Goal: Task Accomplishment & Management: Manage account settings

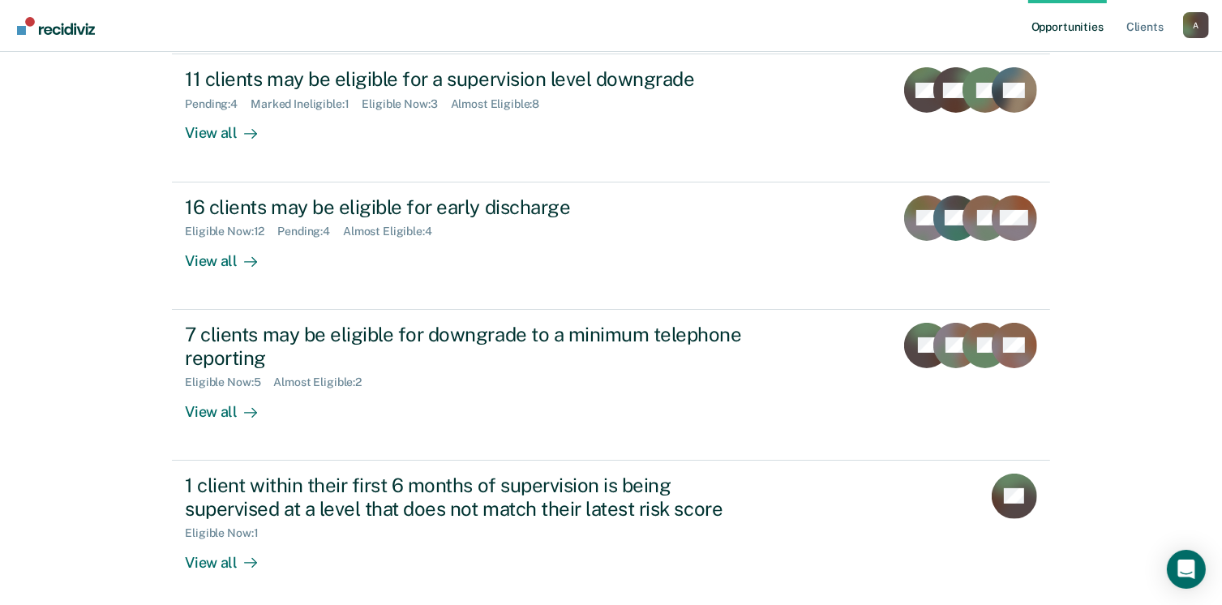
scroll to position [272, 0]
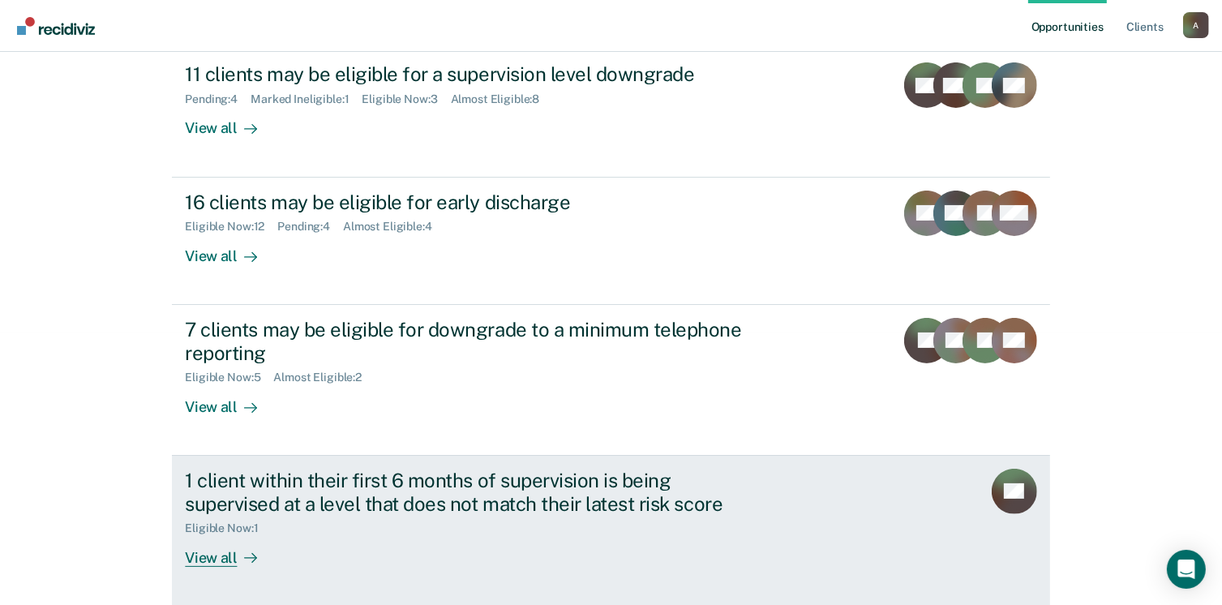
click at [213, 556] on div "View all" at bounding box center [230, 551] width 91 height 32
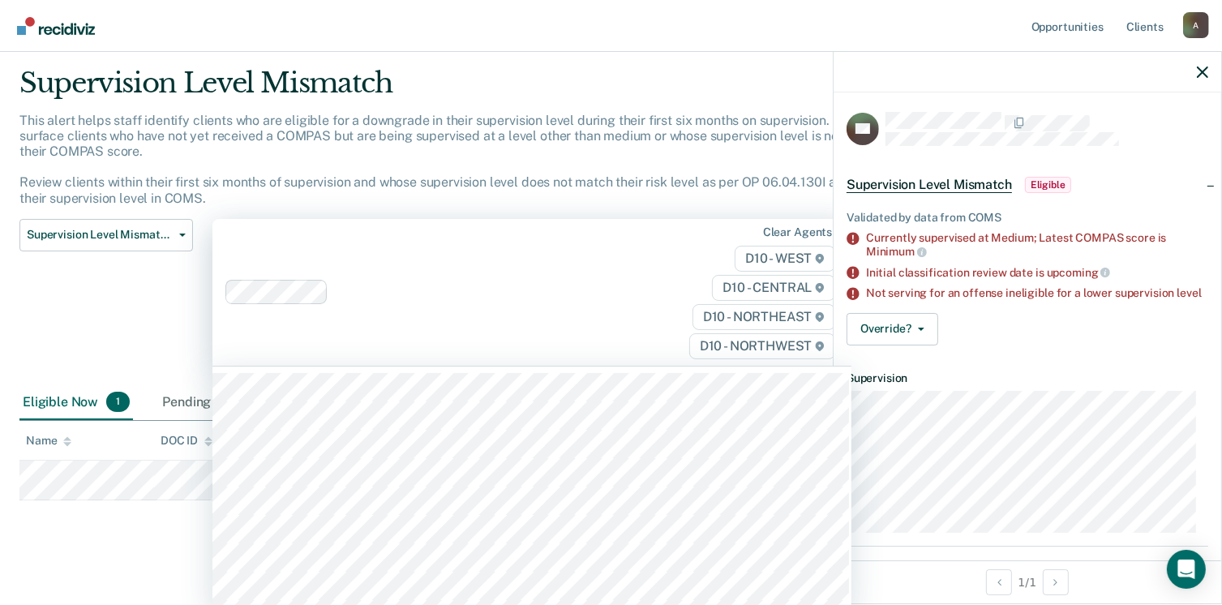
click at [607, 299] on div "Clear agents D10 - WEST D10 - CENTRAL D10 - NORTHEAST D10 - NORTHWEST" at bounding box center [531, 292] width 639 height 147
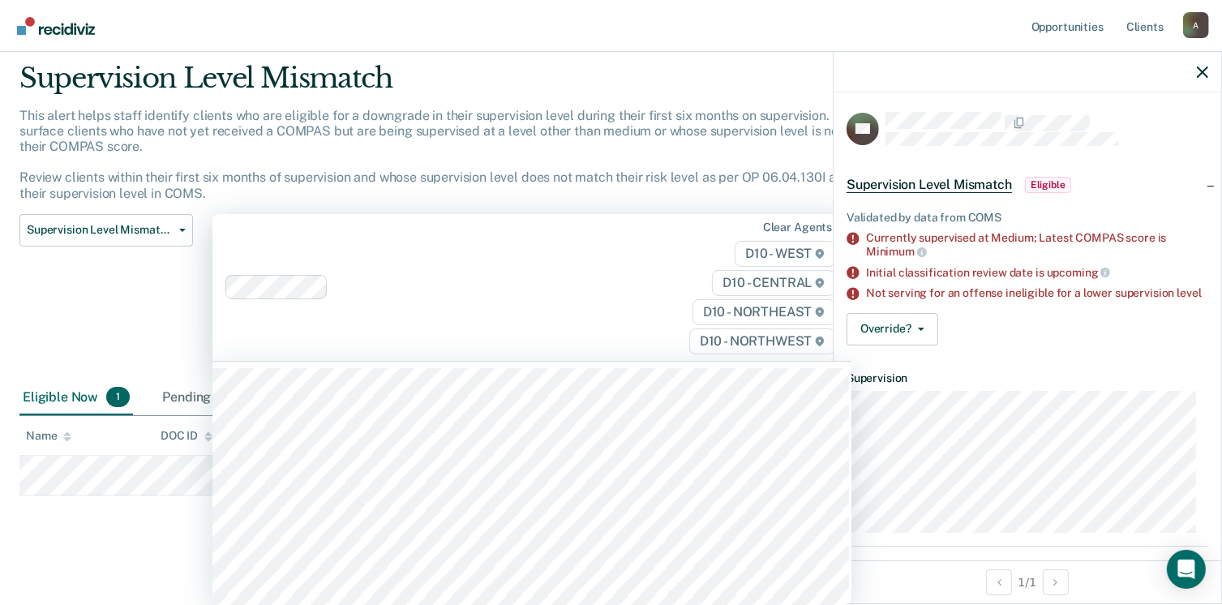
click at [42, 276] on div "Supervision Level Mismatch Classification Review Early Discharge Minimum Teleph…" at bounding box center [106, 297] width 174 height 166
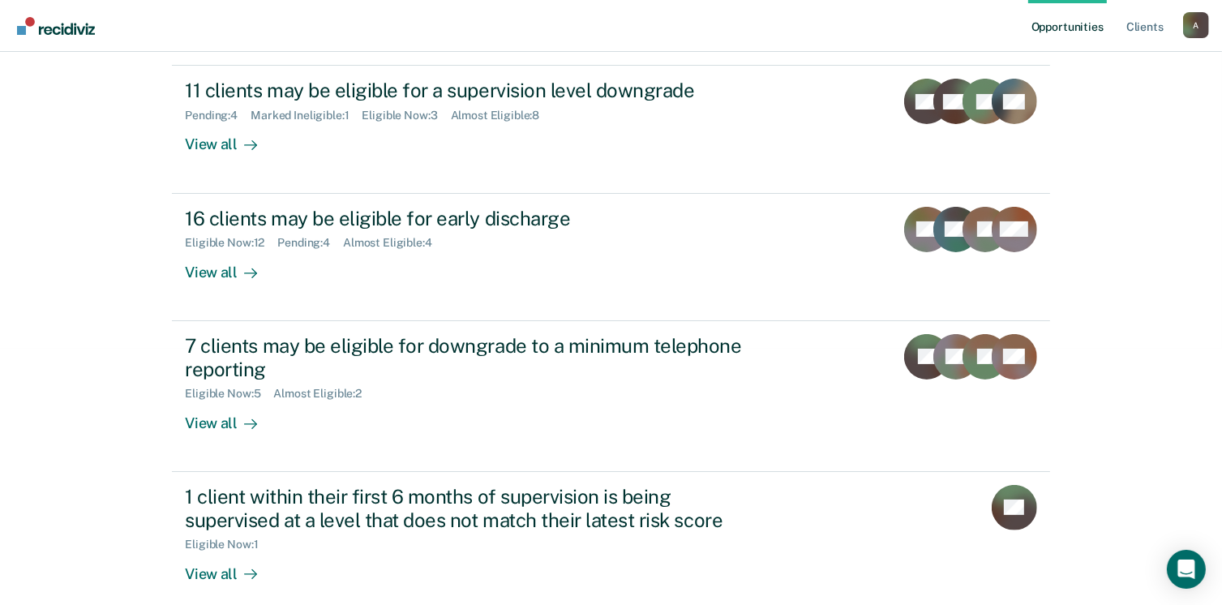
scroll to position [272, 0]
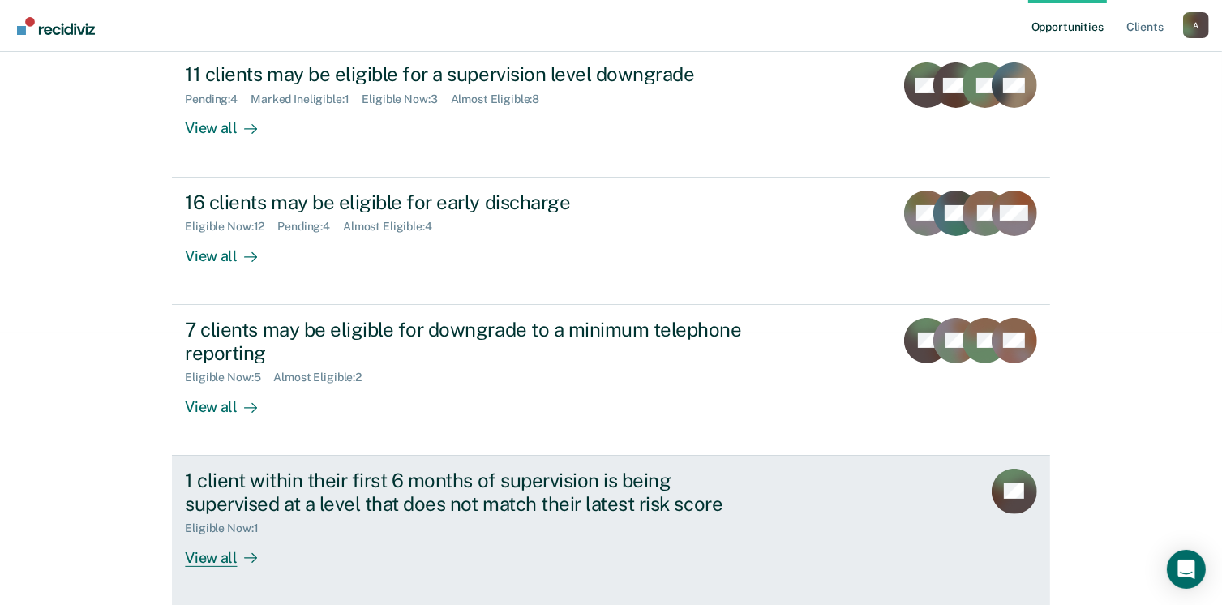
click at [191, 557] on div "View all" at bounding box center [230, 551] width 91 height 32
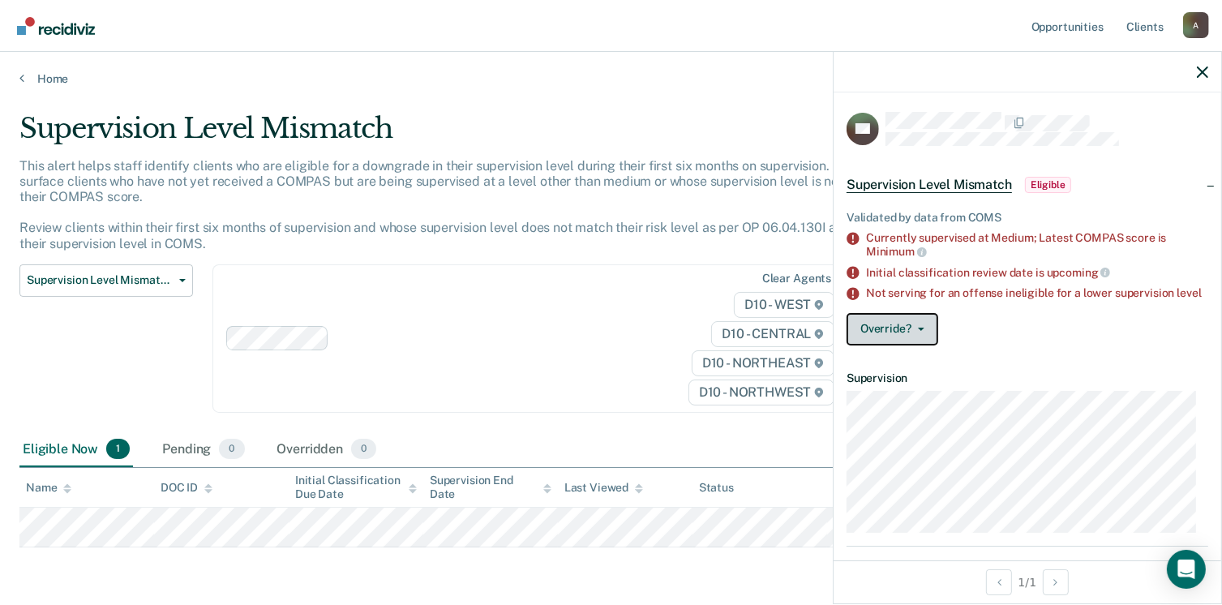
click at [920, 331] on icon "button" at bounding box center [921, 329] width 6 height 3
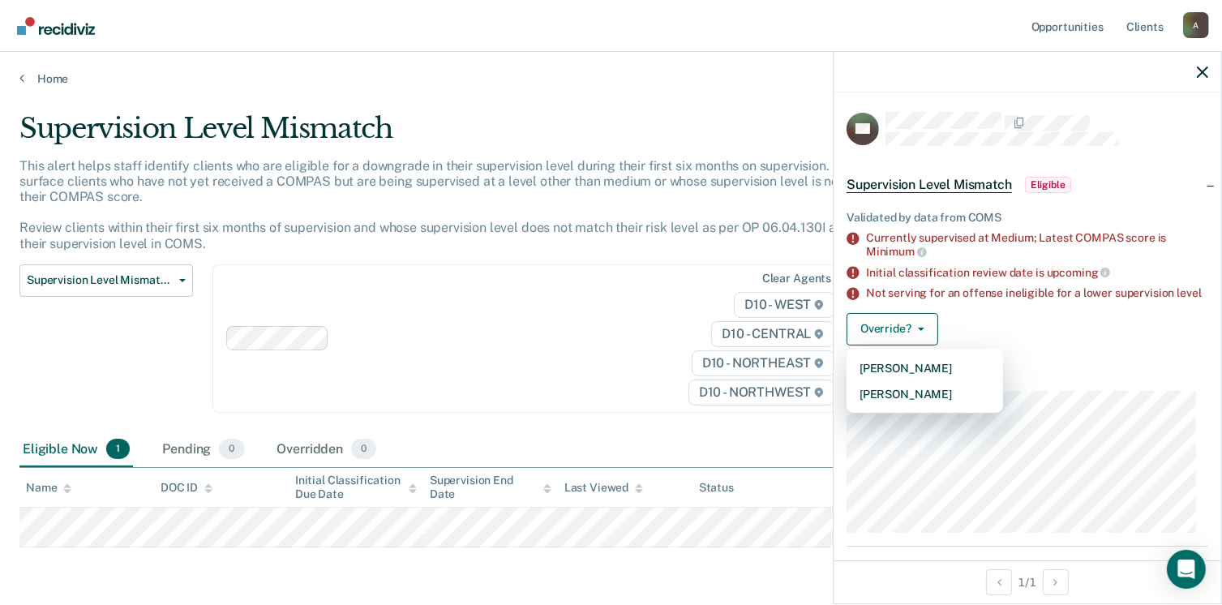
click at [996, 333] on div "Override? Mark Pending Mark Overridden" at bounding box center [1028, 329] width 362 height 32
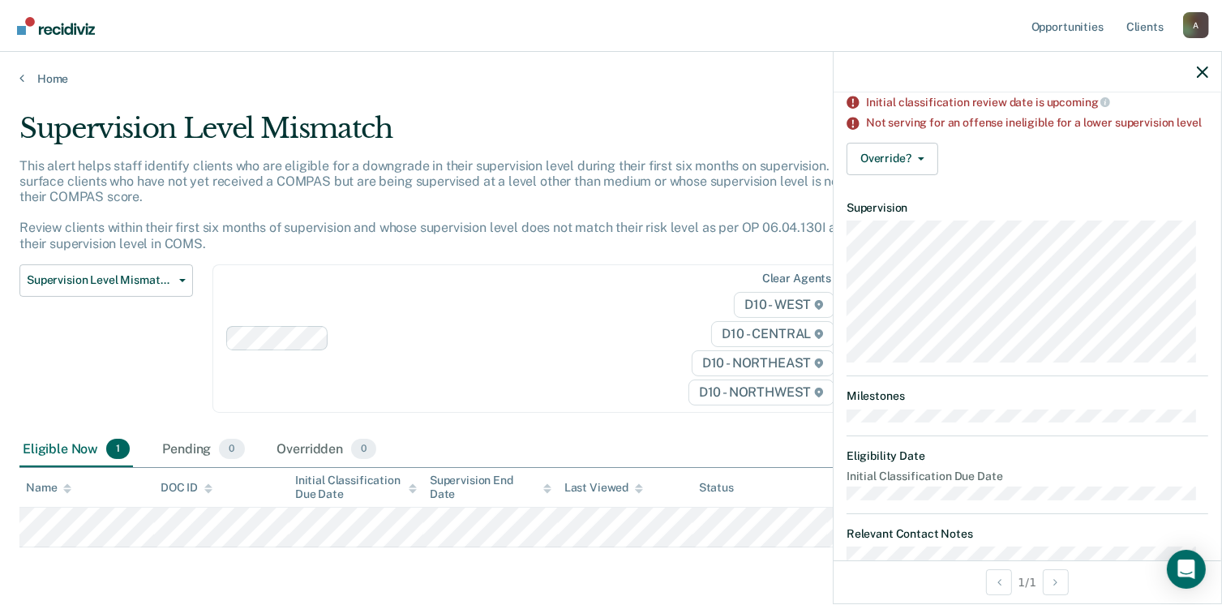
scroll to position [229, 0]
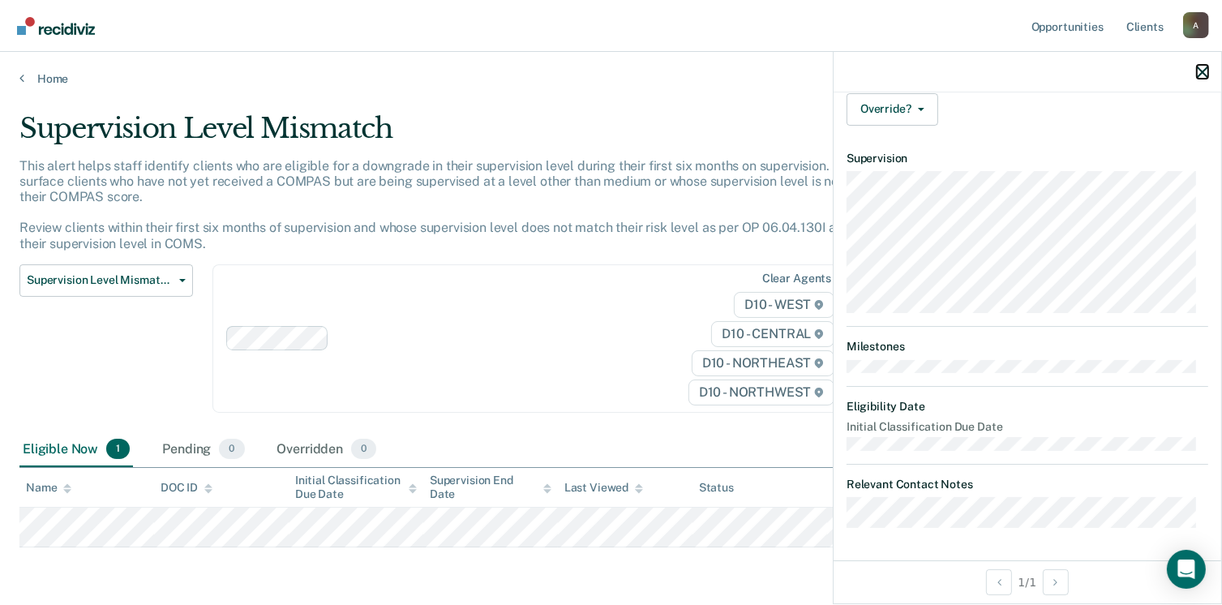
click at [1202, 74] on icon "button" at bounding box center [1202, 72] width 11 height 11
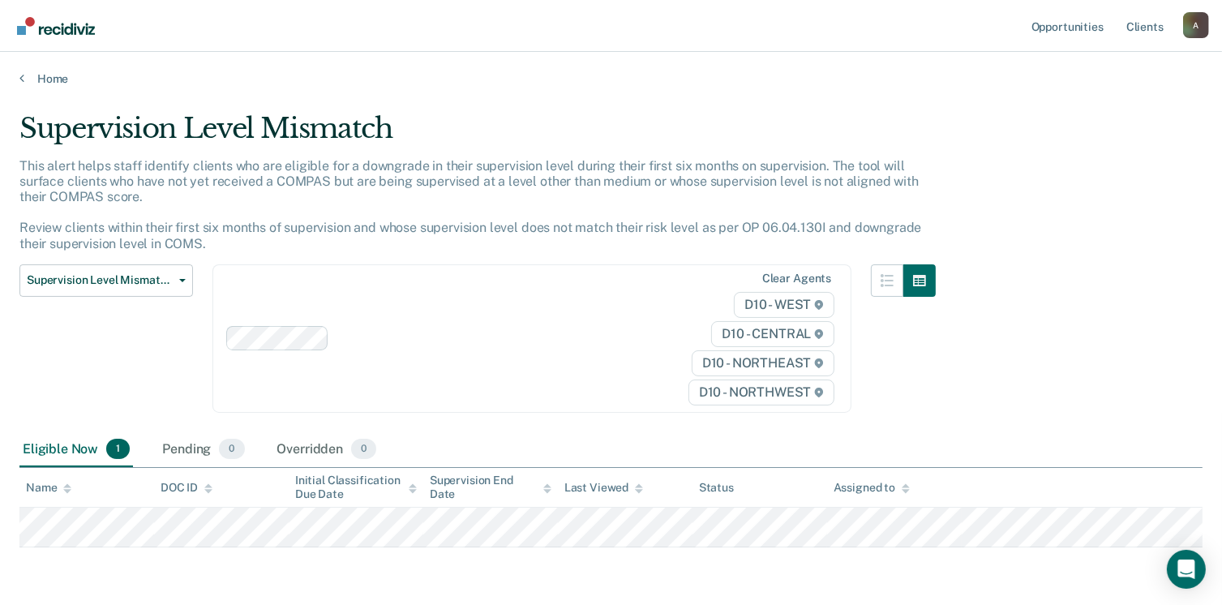
click at [482, 436] on div "Eligible Now 1 Pending 0 Overridden 0" at bounding box center [610, 450] width 1183 height 36
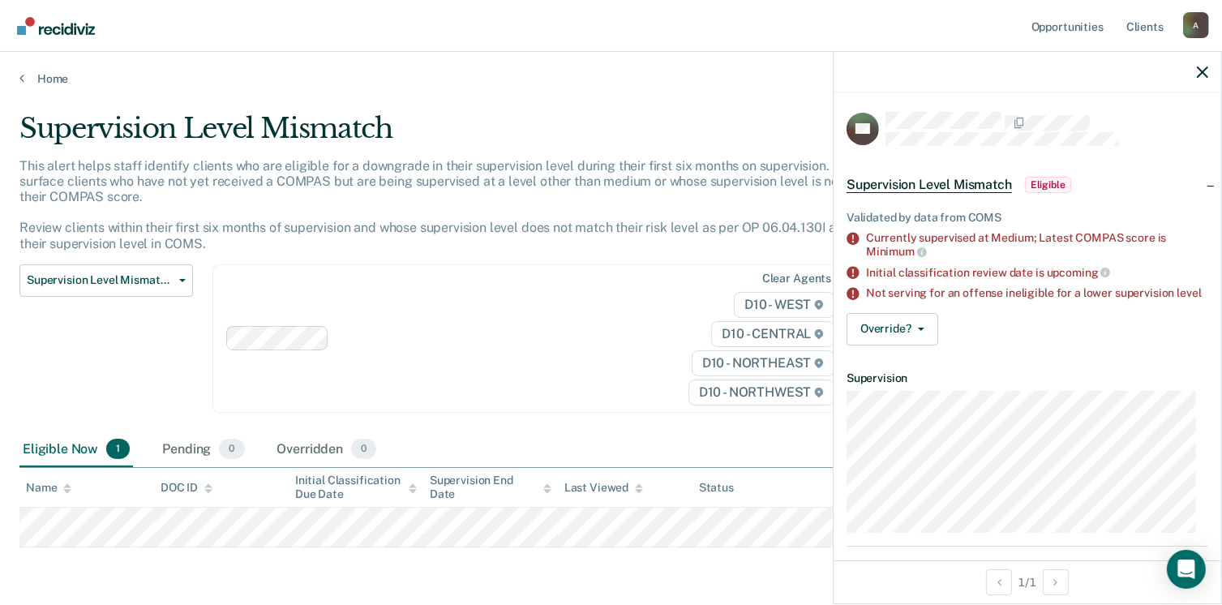
click at [1039, 179] on span "Eligible" at bounding box center [1048, 185] width 46 height 16
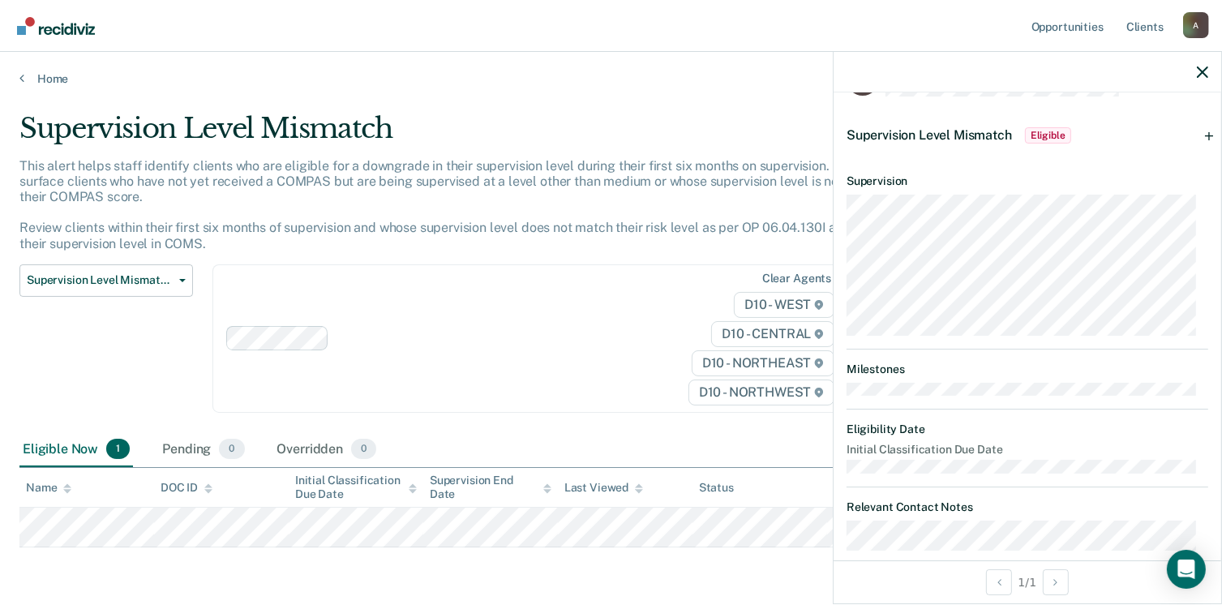
scroll to position [69, 0]
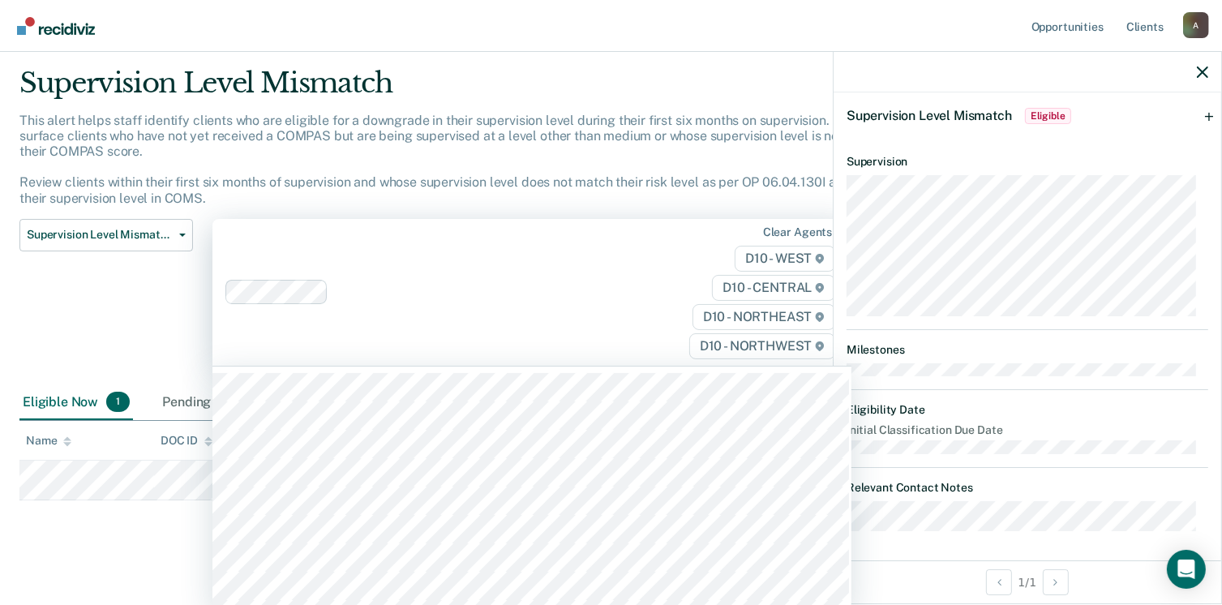
click at [493, 366] on div "316 results available. Use Up and Down to choose options, press Enter to select…" at bounding box center [531, 292] width 639 height 147
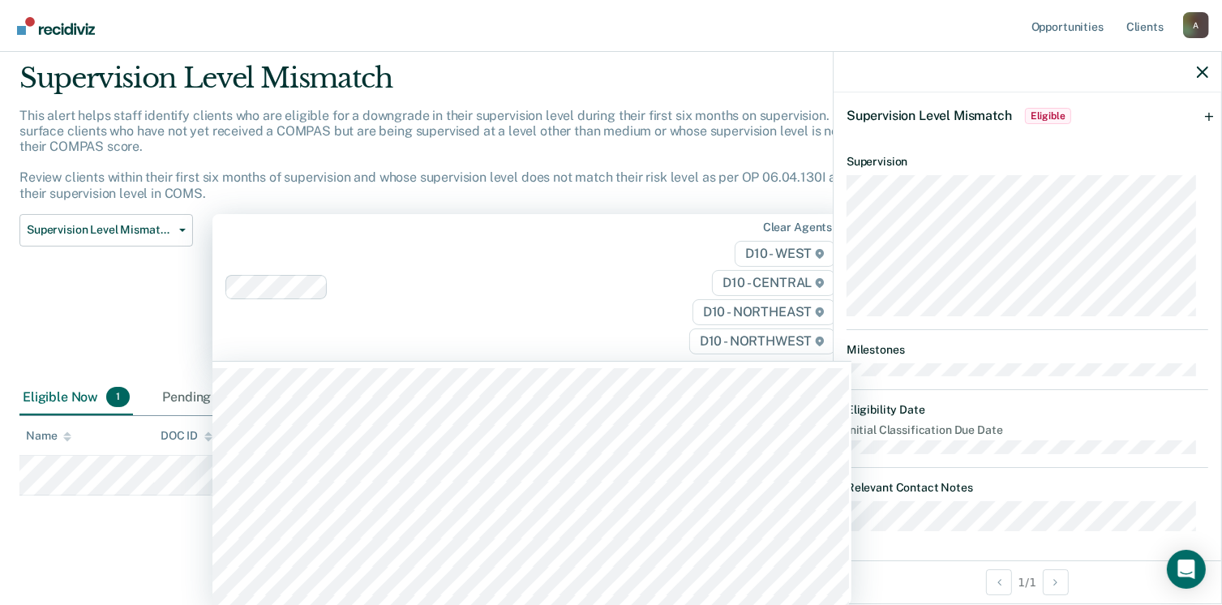
click at [455, 192] on div "This alert helps staff identify clients who are eligible for a downgrade in the…" at bounding box center [477, 161] width 916 height 106
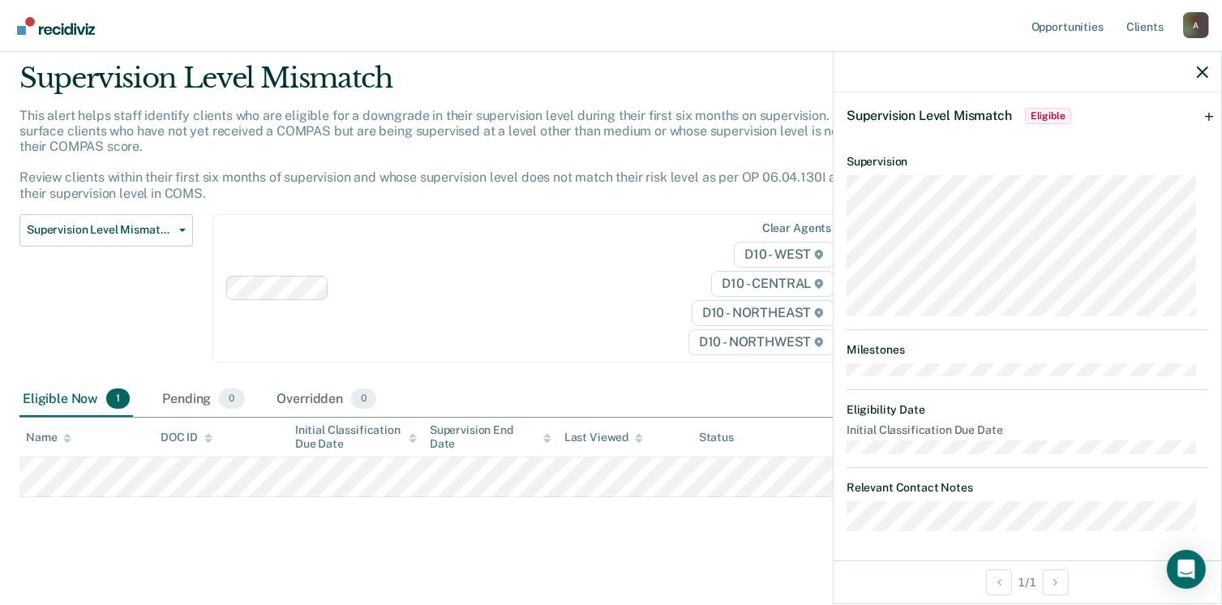
click at [1220, 69] on div at bounding box center [1028, 72] width 388 height 41
click at [1206, 72] on icon "button" at bounding box center [1202, 72] width 11 height 11
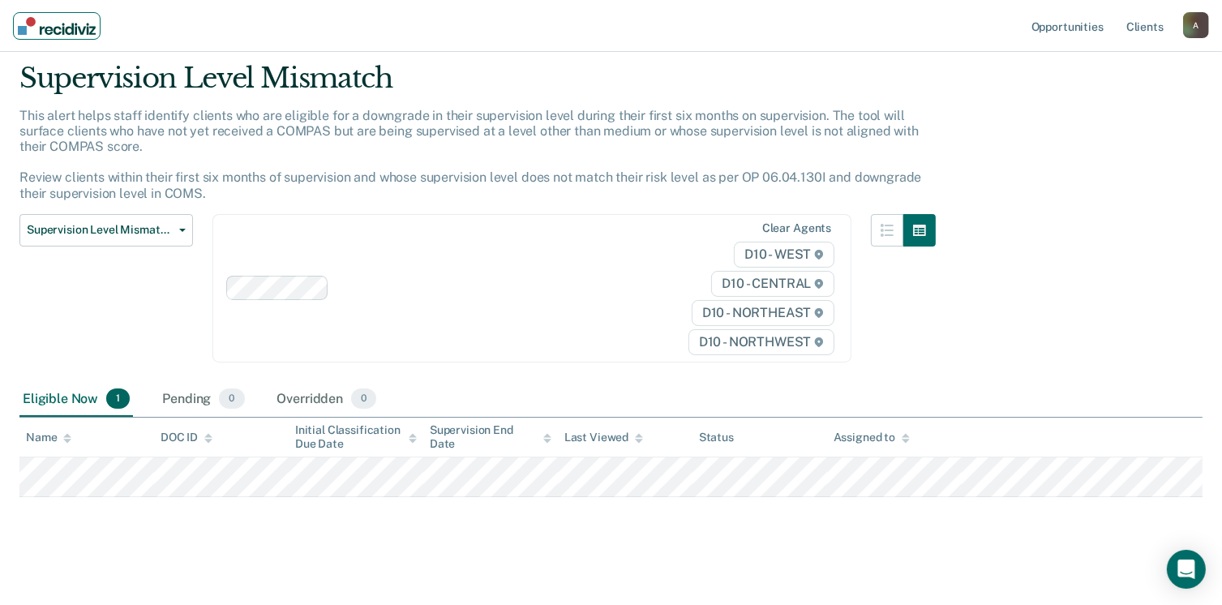
click at [26, 24] on img "Main navigation" at bounding box center [57, 26] width 78 height 18
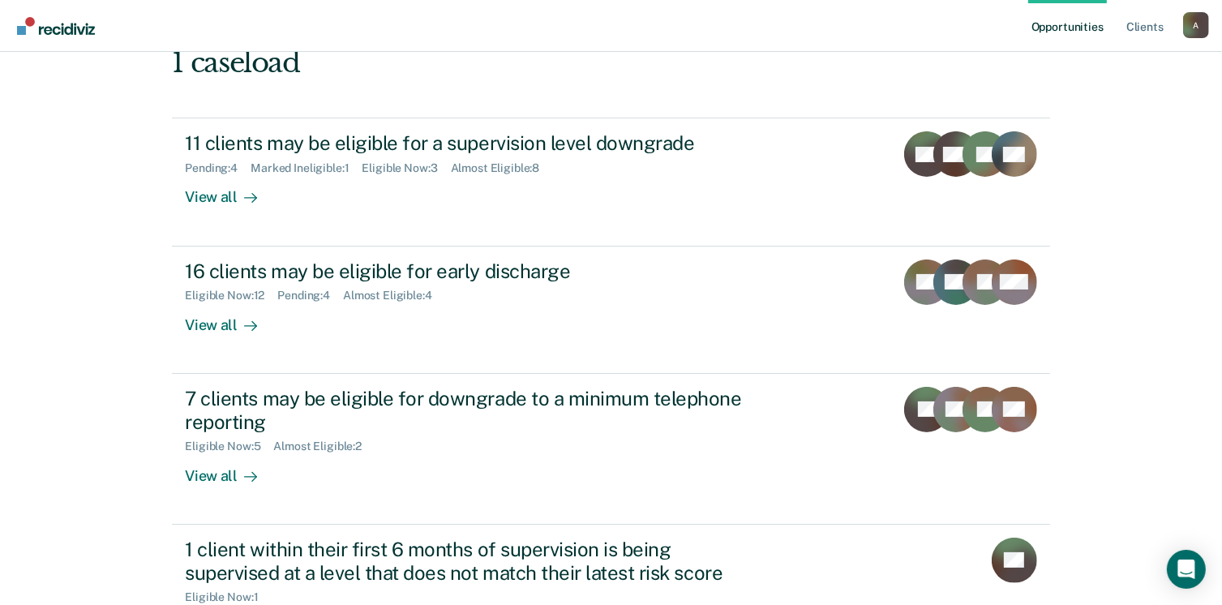
scroll to position [234, 0]
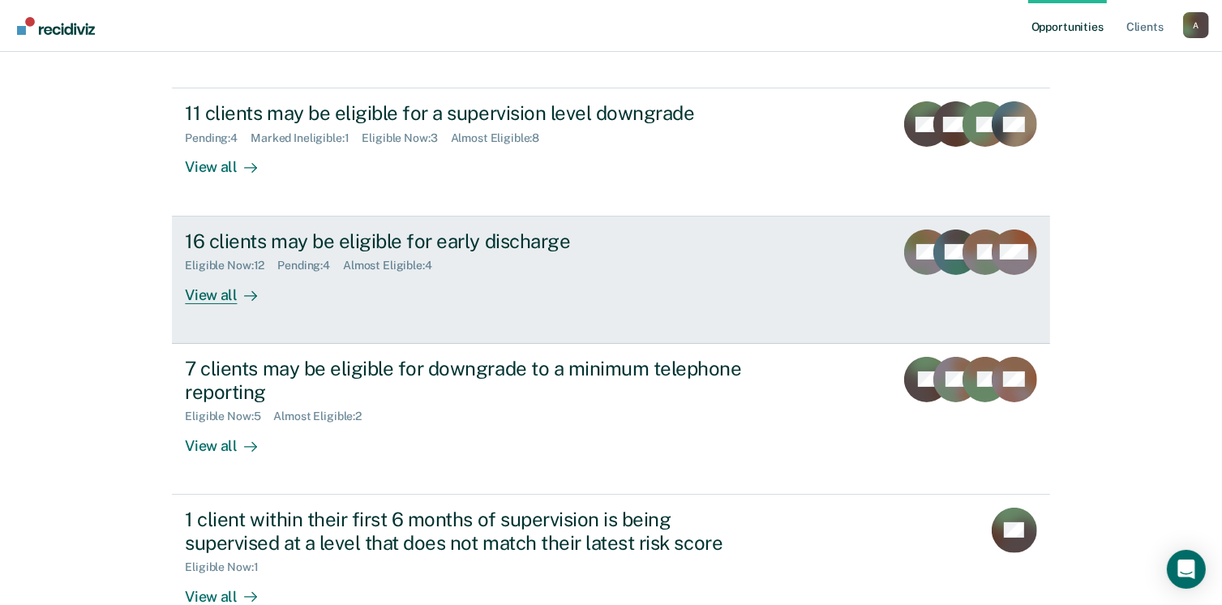
click at [215, 292] on div "View all" at bounding box center [230, 288] width 91 height 32
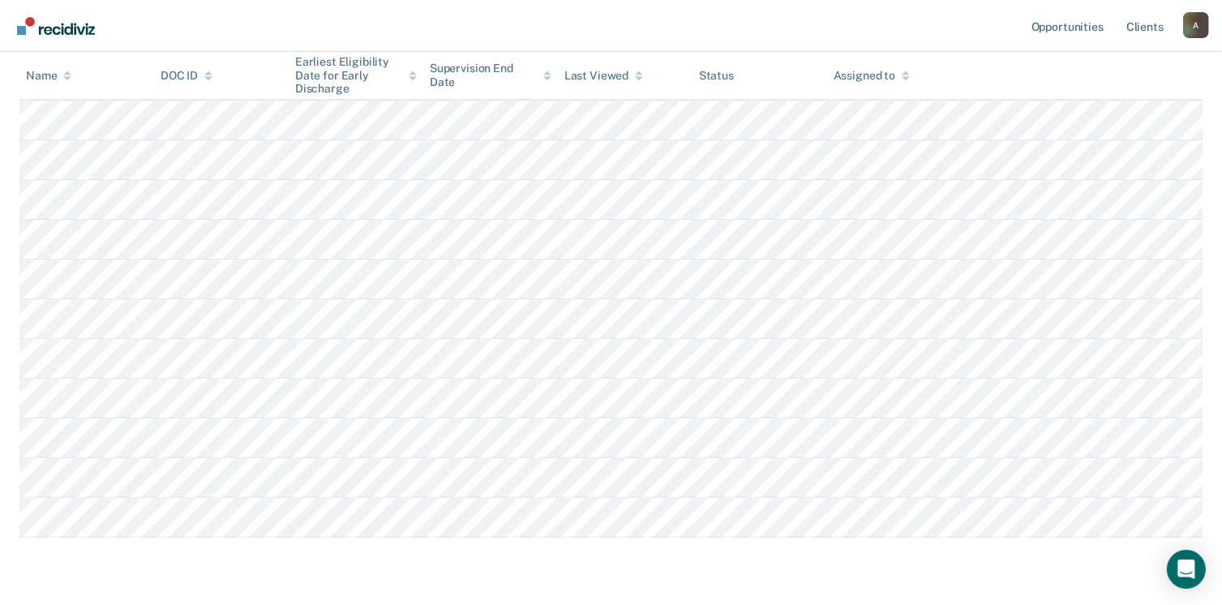
scroll to position [471, 0]
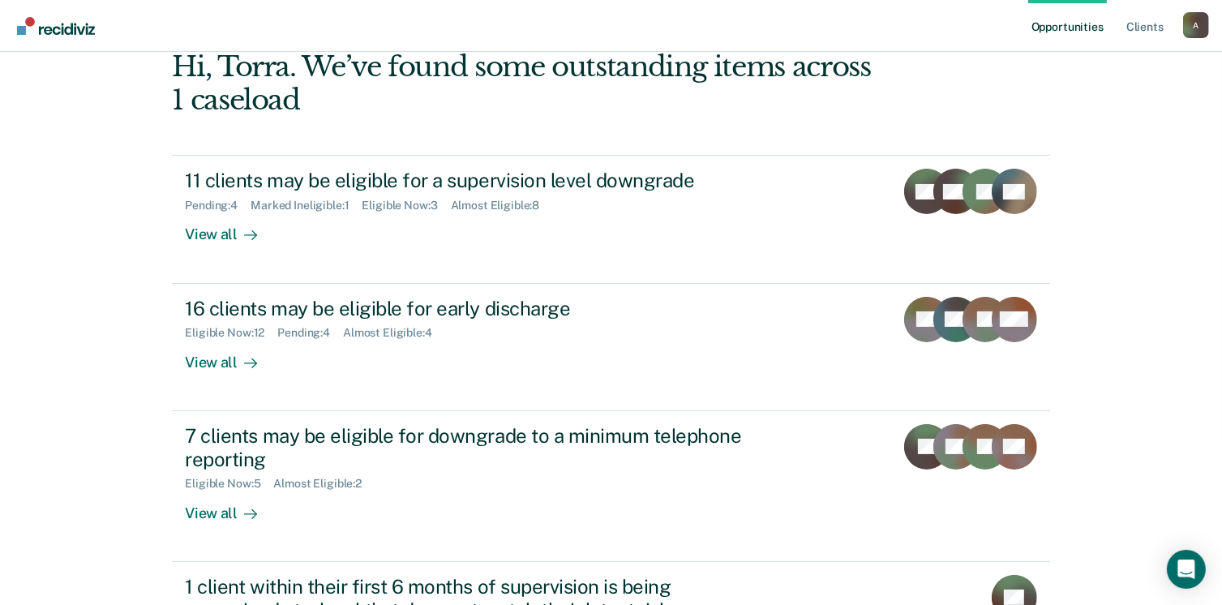
scroll to position [187, 0]
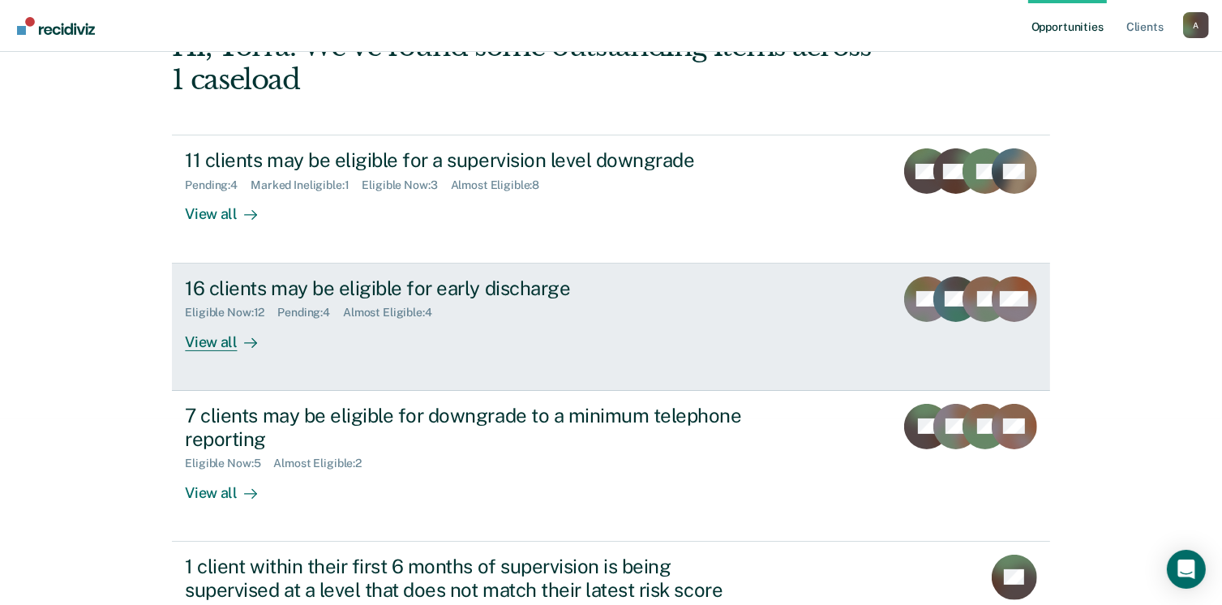
click at [209, 342] on div "View all" at bounding box center [230, 336] width 91 height 32
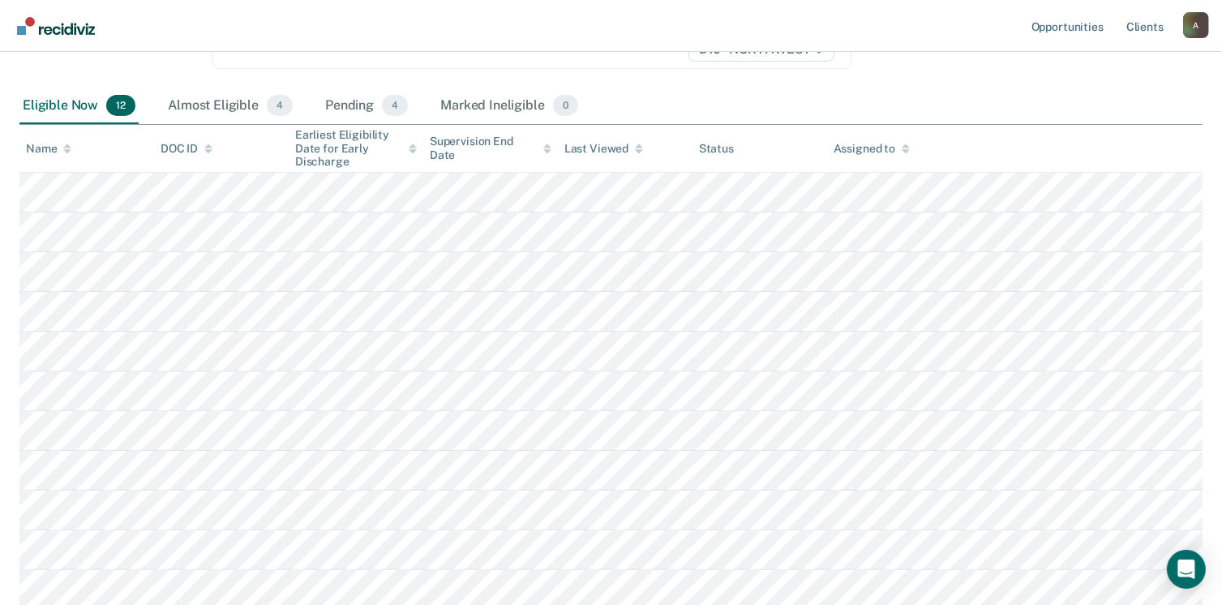
scroll to position [339, 0]
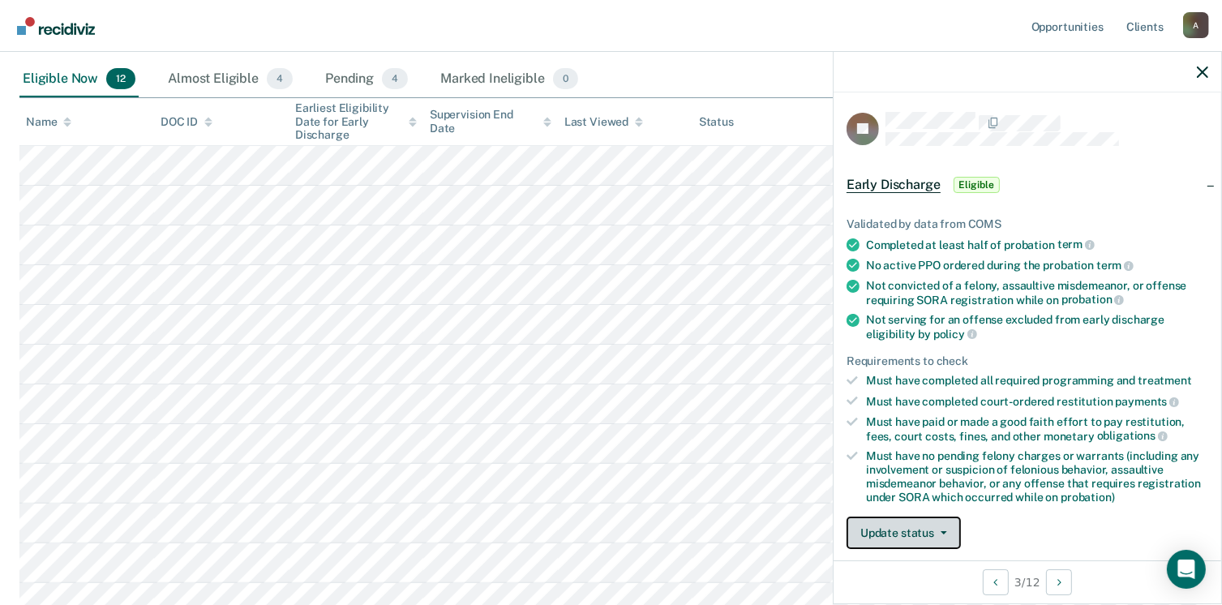
click at [907, 526] on button "Update status" at bounding box center [904, 533] width 114 height 32
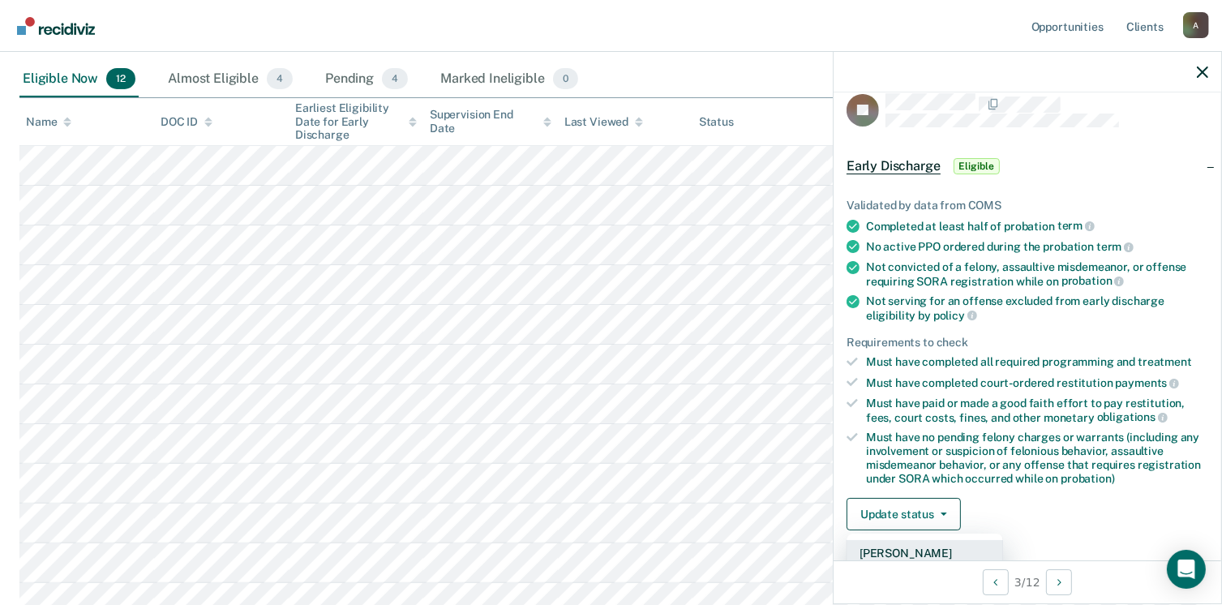
click at [921, 547] on button "[PERSON_NAME]" at bounding box center [925, 553] width 157 height 26
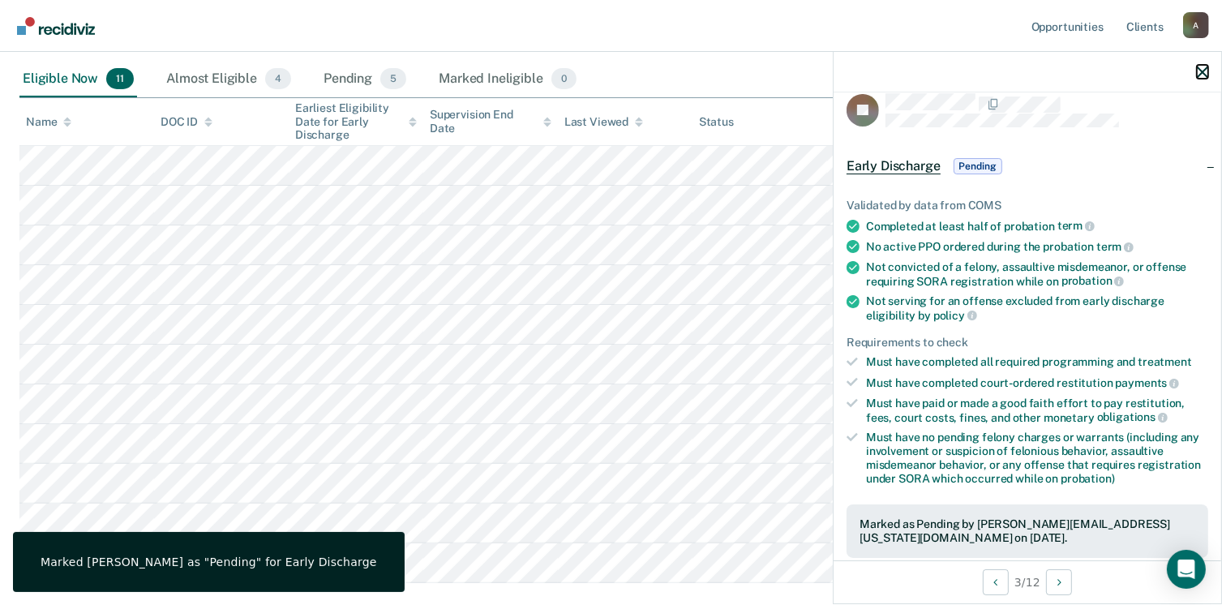
click at [1203, 70] on icon "button" at bounding box center [1202, 72] width 11 height 11
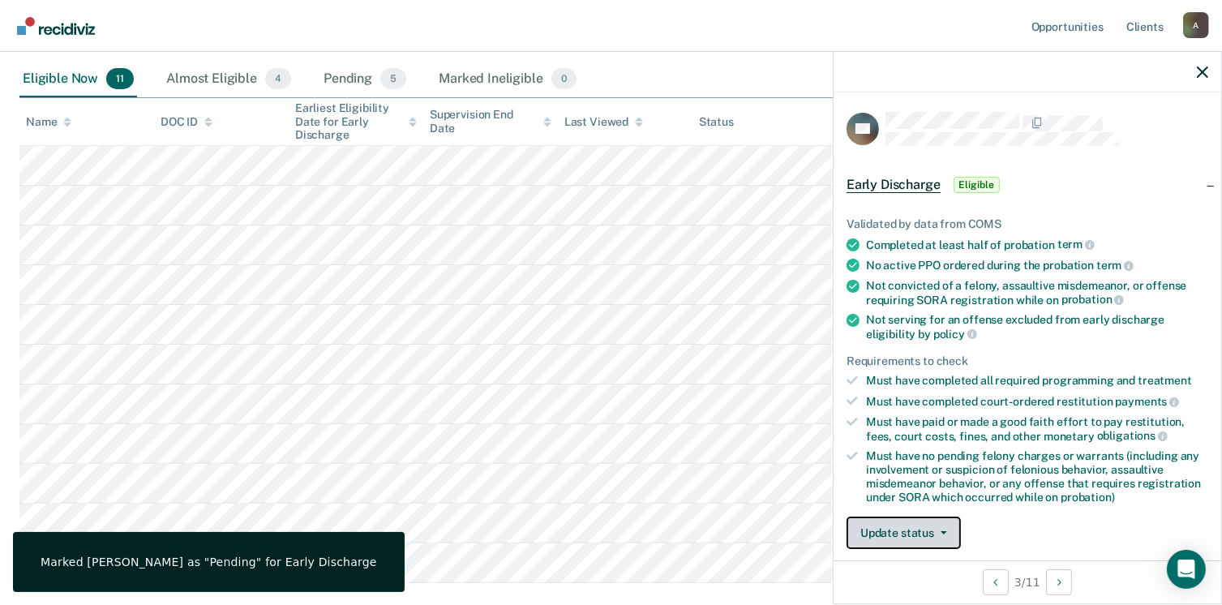
click at [871, 527] on button "Update status" at bounding box center [904, 533] width 114 height 32
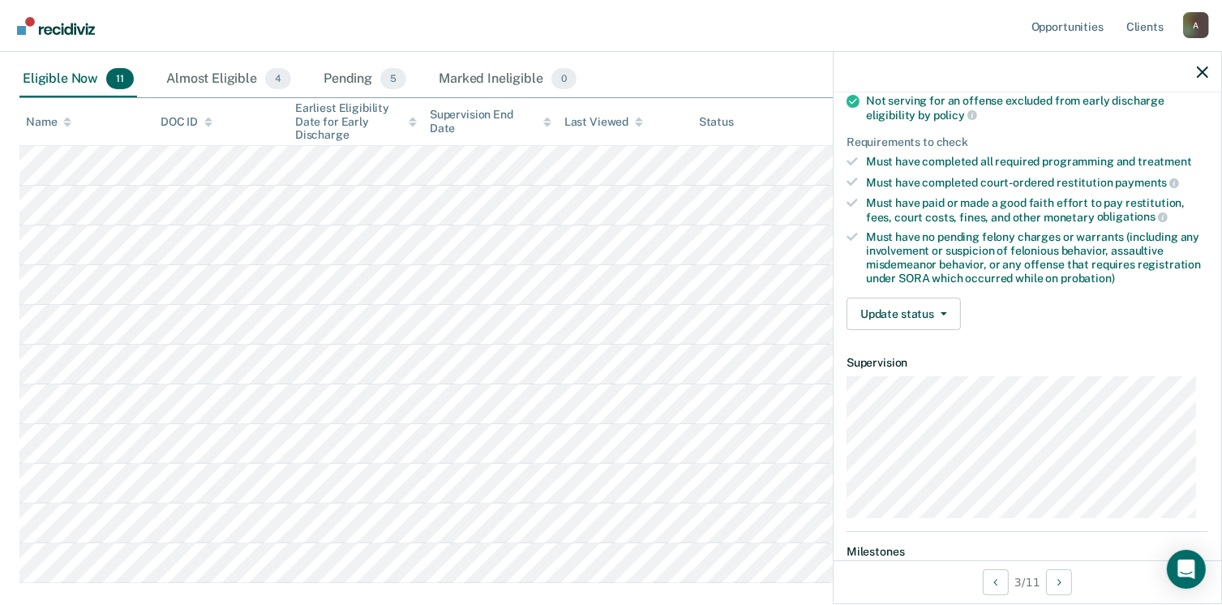
scroll to position [227, 0]
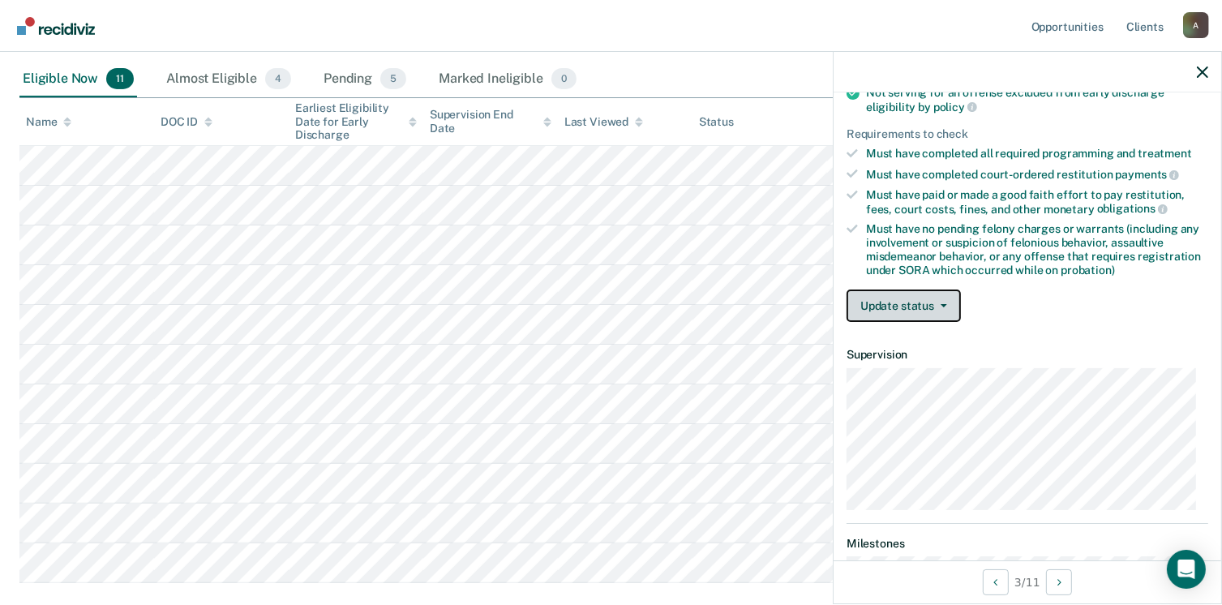
click at [869, 303] on button "Update status" at bounding box center [904, 306] width 114 height 32
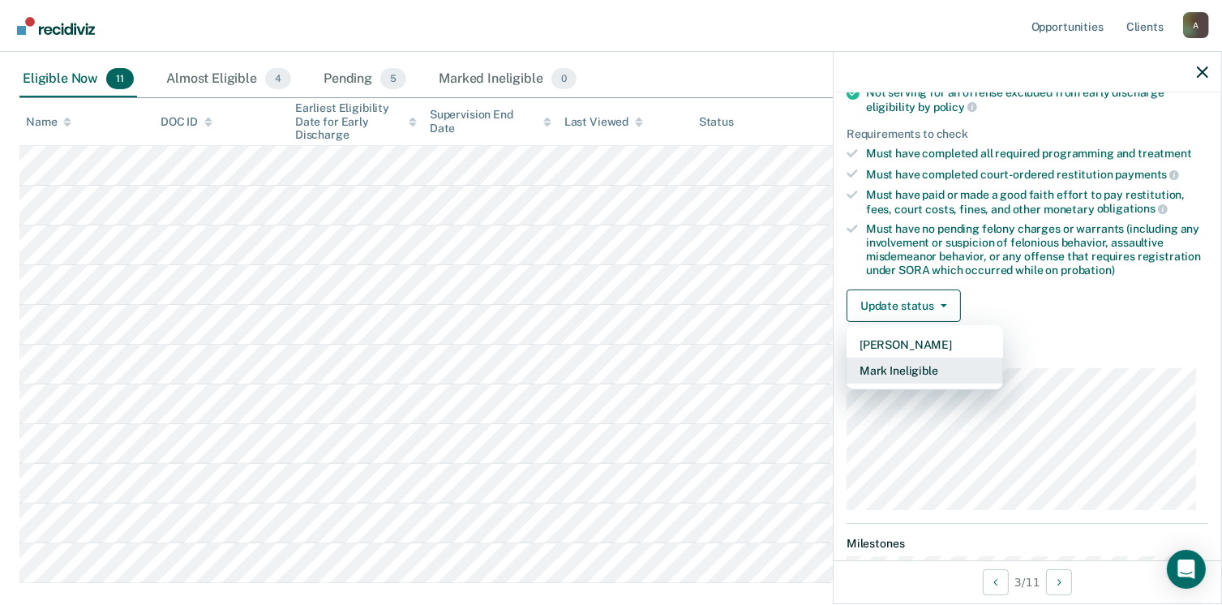
click at [879, 371] on button "Mark Ineligible" at bounding box center [925, 371] width 157 height 26
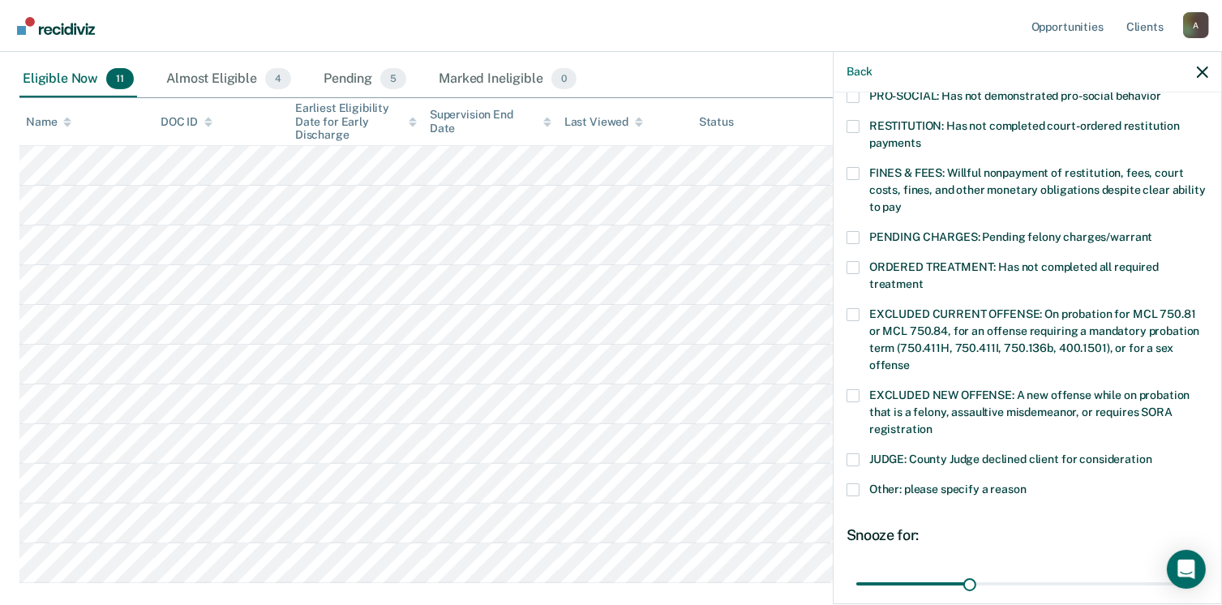
scroll to position [414, 0]
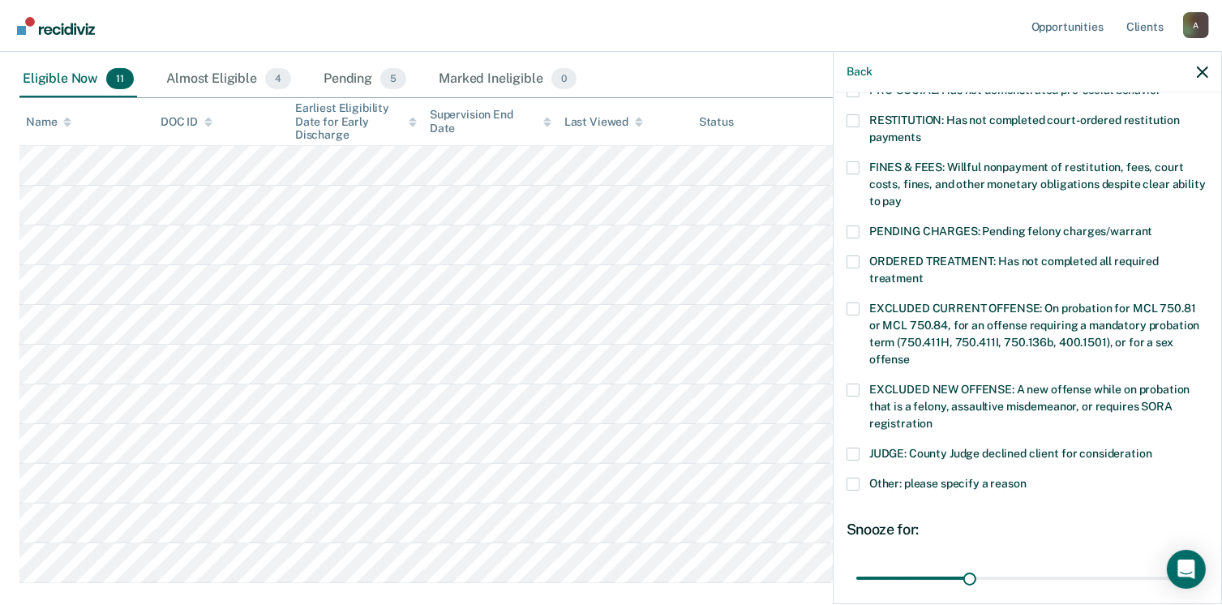
click at [854, 448] on span at bounding box center [853, 454] width 13 height 13
click at [1152, 448] on input "JUDGE: County Judge declined client for consideration" at bounding box center [1152, 448] width 0 height 0
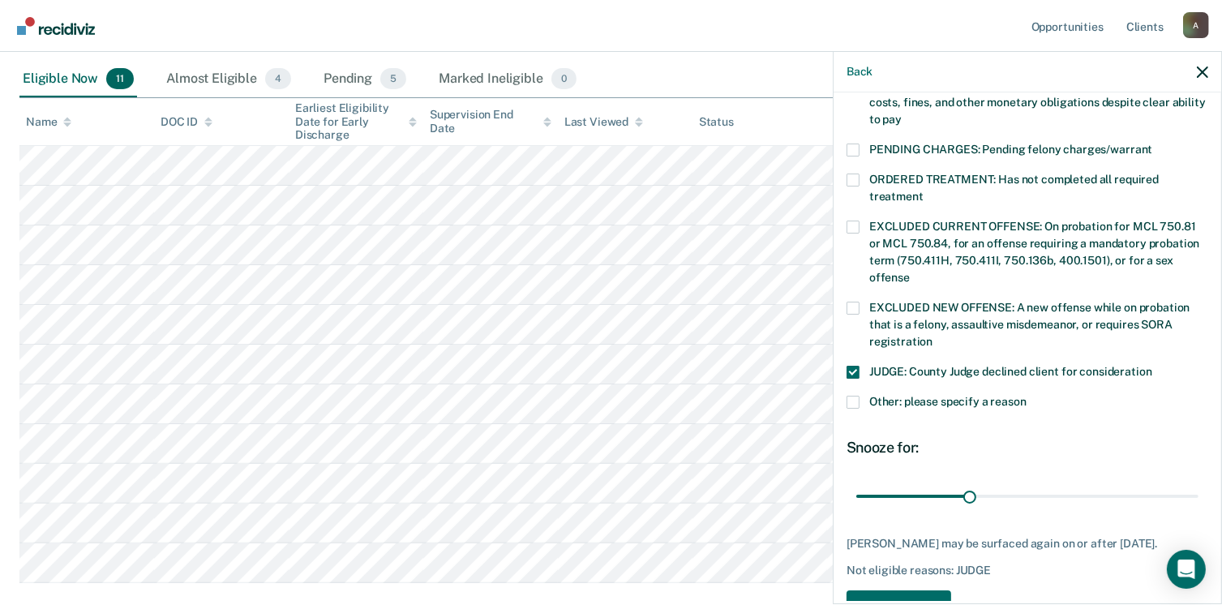
scroll to position [542, 0]
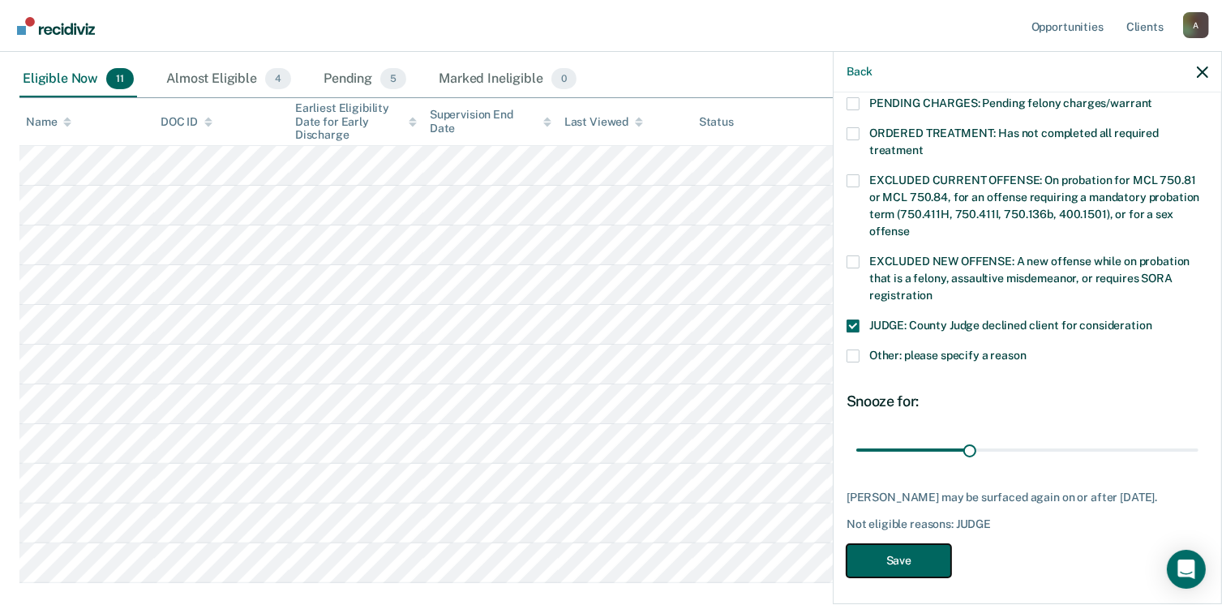
click at [904, 556] on button "Save" at bounding box center [899, 560] width 105 height 33
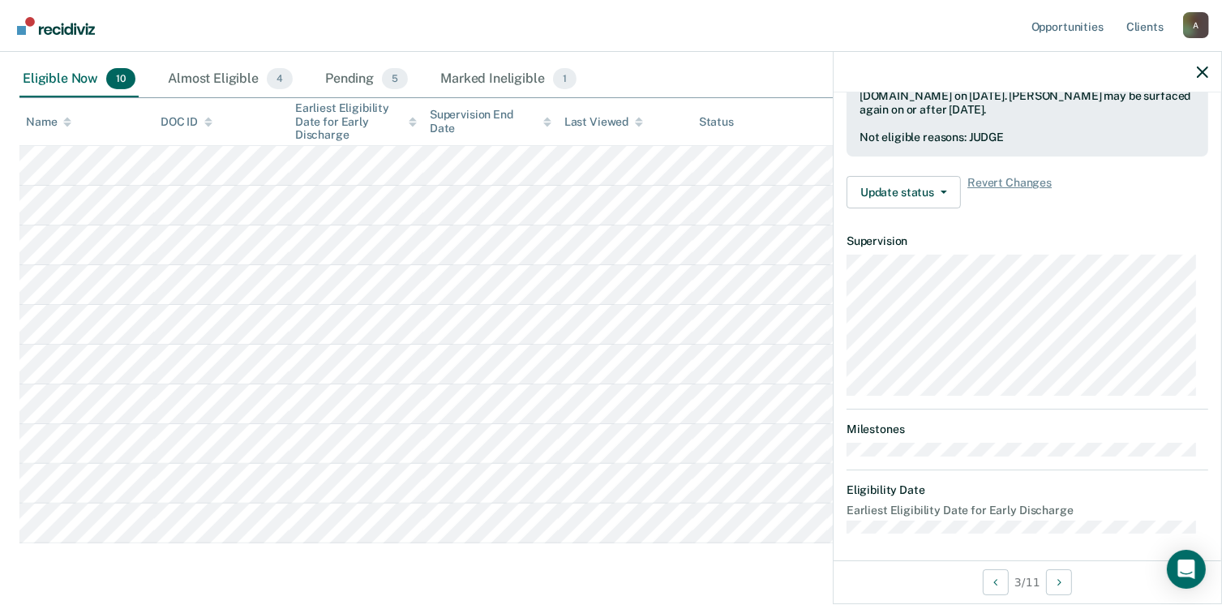
scroll to position [341, 0]
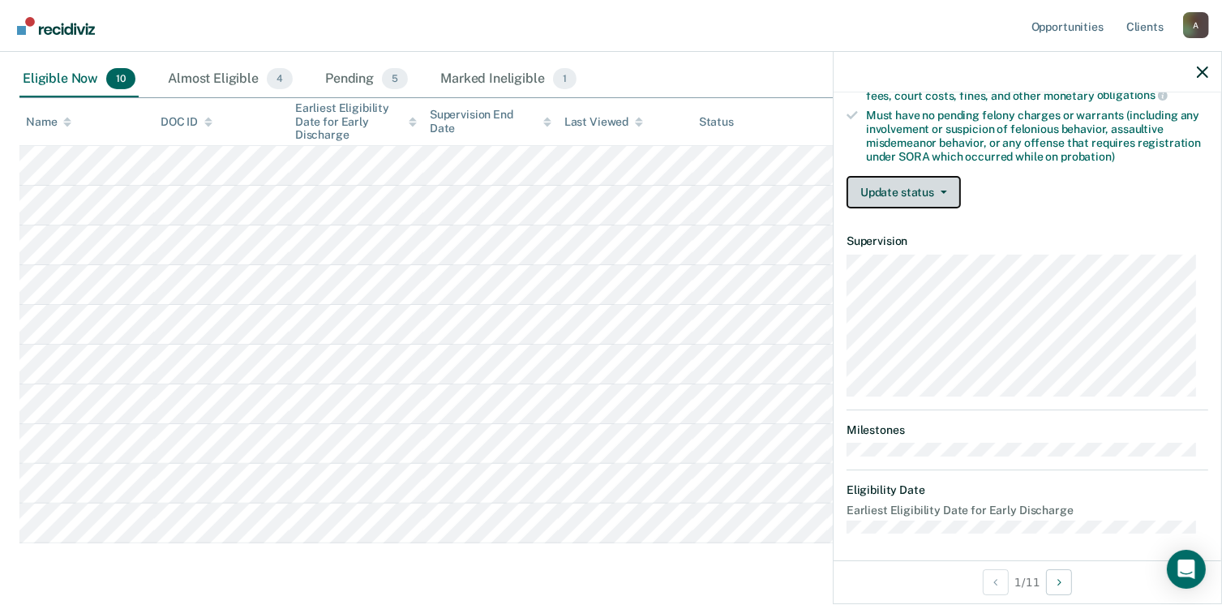
click at [951, 178] on button "Update status" at bounding box center [904, 192] width 114 height 32
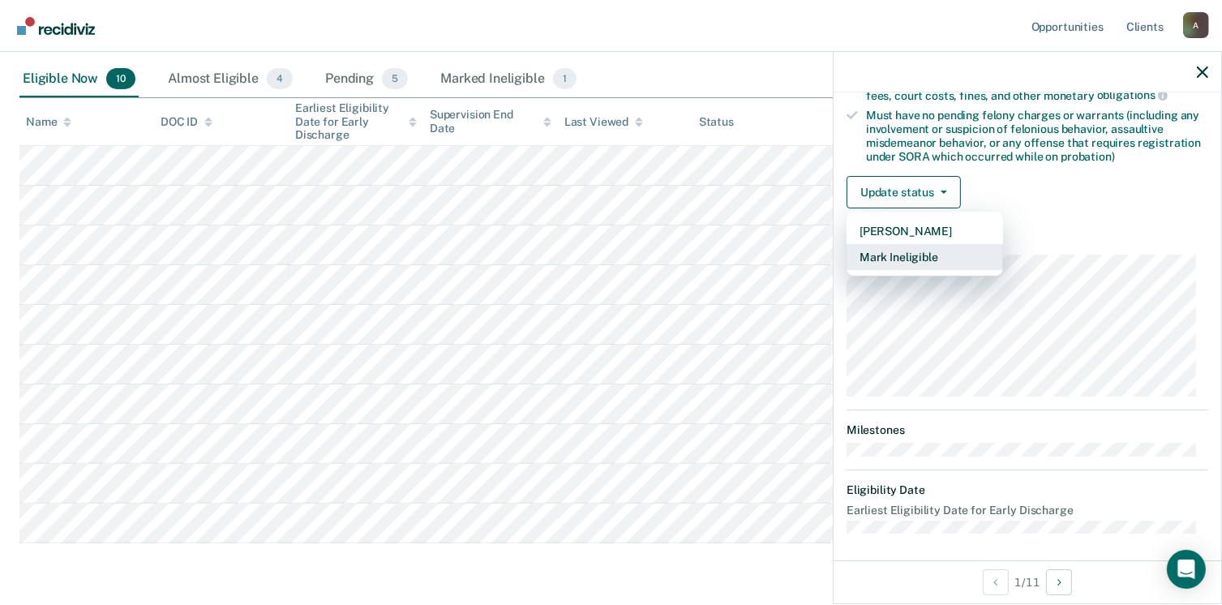
click at [909, 255] on button "Mark Ineligible" at bounding box center [925, 257] width 157 height 26
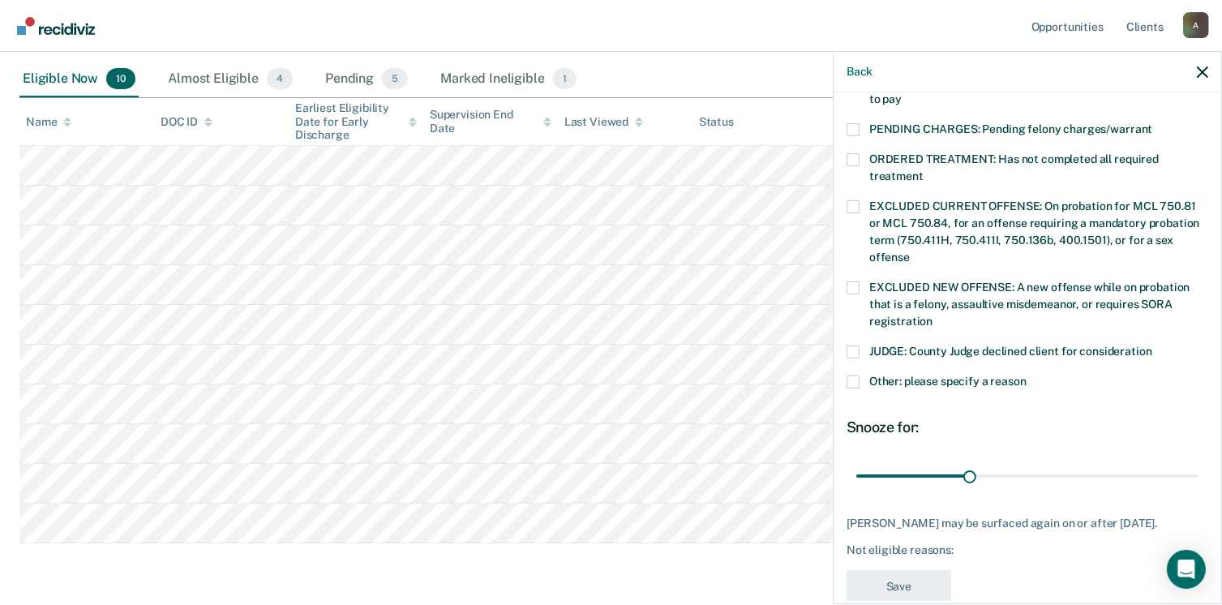
scroll to position [518, 0]
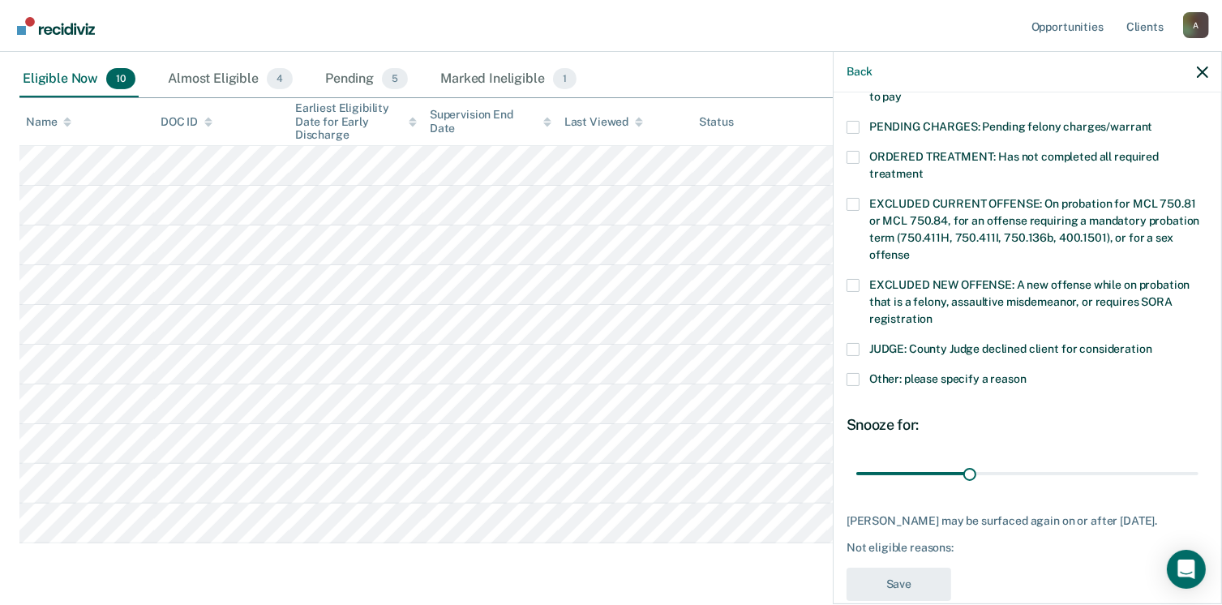
click at [852, 343] on span at bounding box center [853, 349] width 13 height 13
click at [1152, 343] on input "JUDGE: County Judge declined client for consideration" at bounding box center [1152, 343] width 0 height 0
click at [912, 569] on button "Save" at bounding box center [899, 584] width 105 height 33
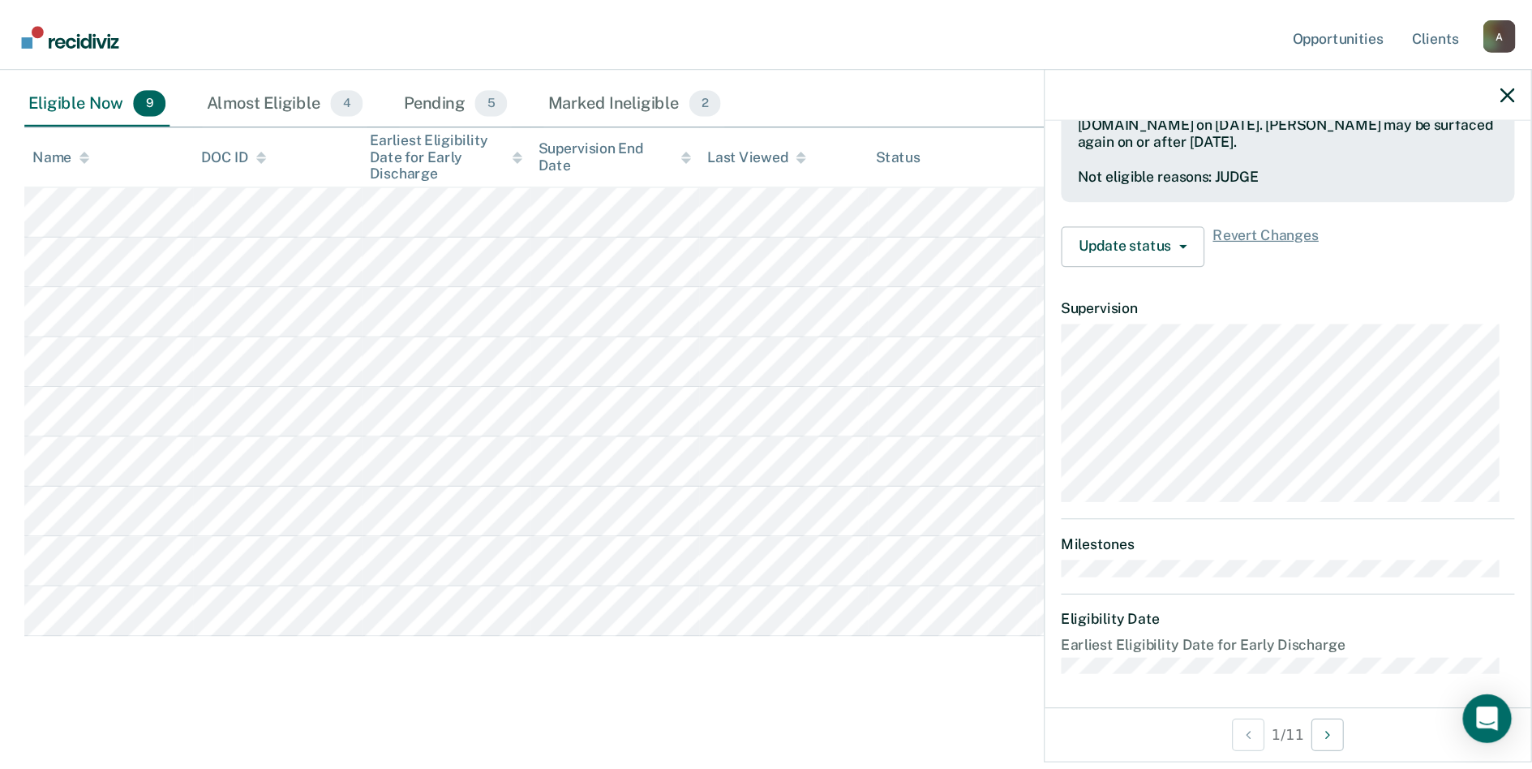
scroll to position [302, 0]
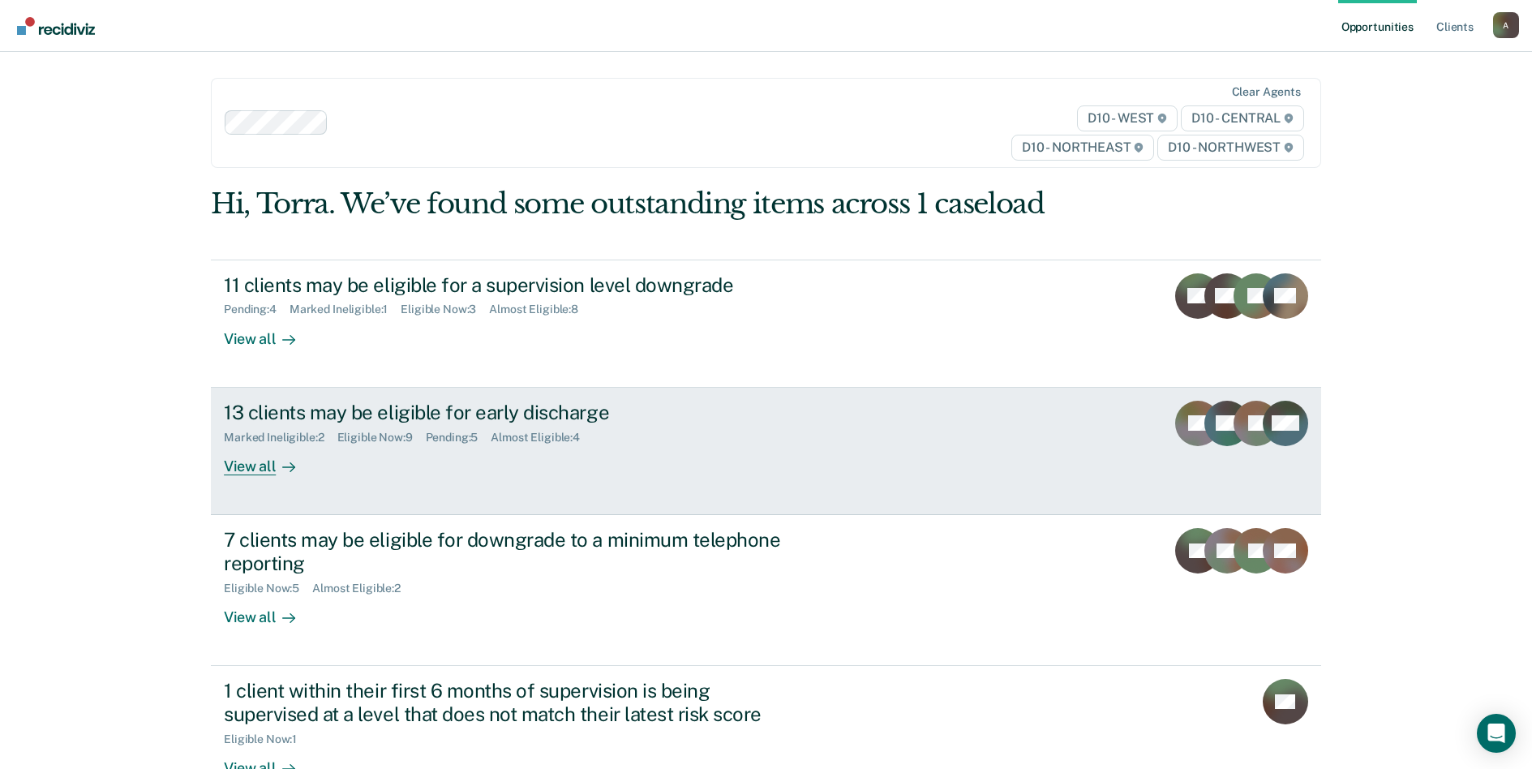
click at [255, 457] on div "View all" at bounding box center [269, 460] width 91 height 32
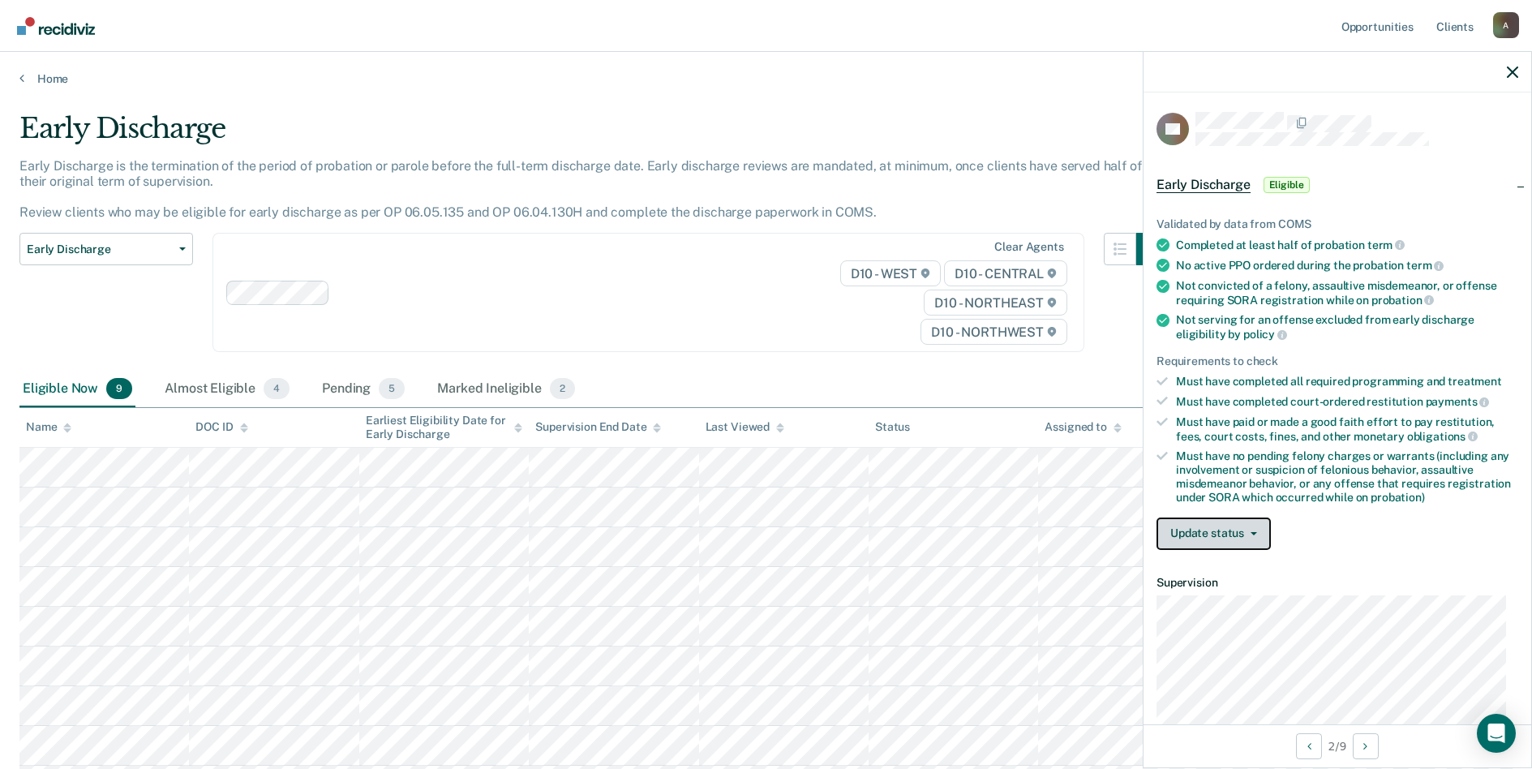
click at [1257, 533] on button "Update status" at bounding box center [1213, 533] width 114 height 32
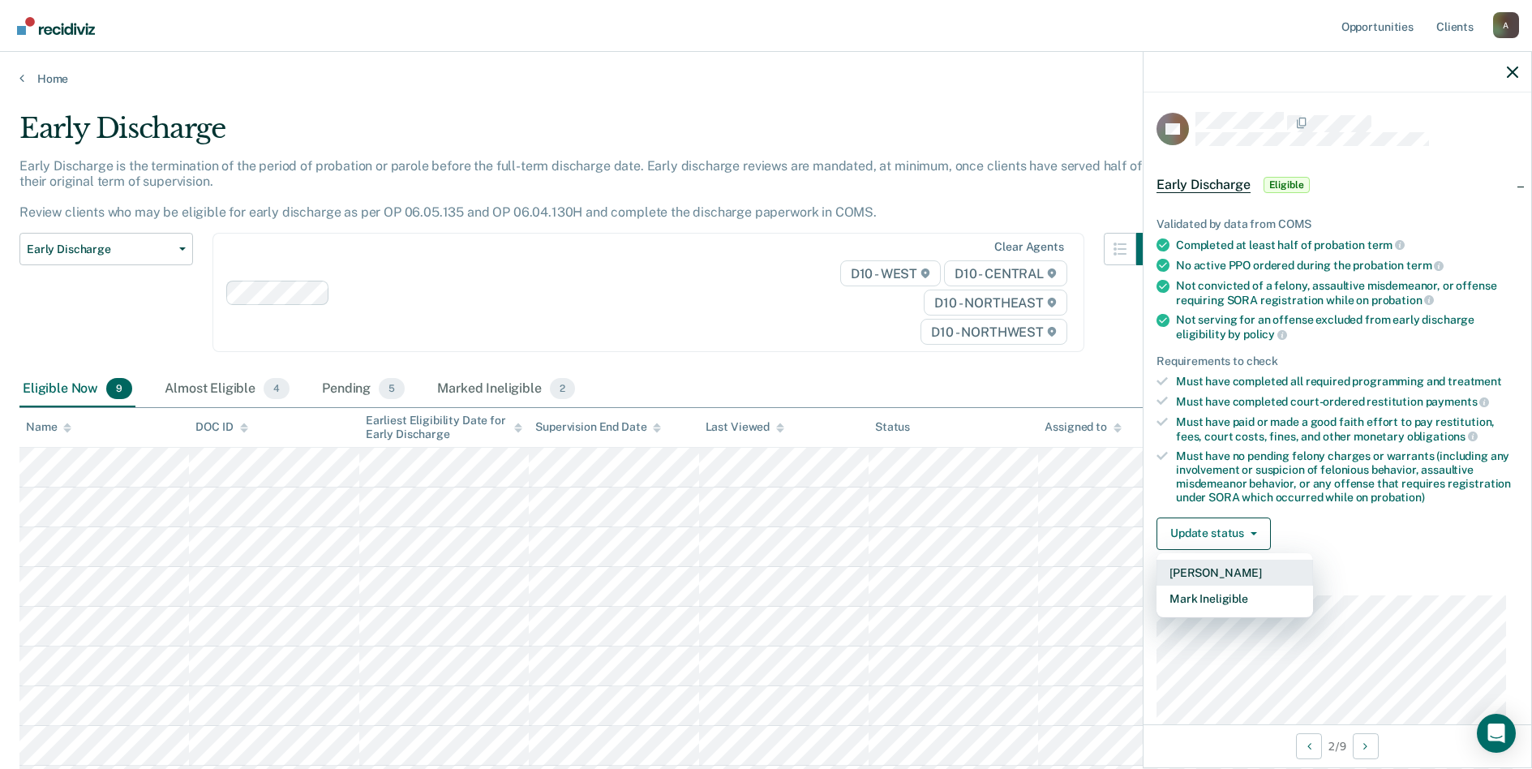
click at [1218, 573] on button "[PERSON_NAME]" at bounding box center [1234, 573] width 157 height 26
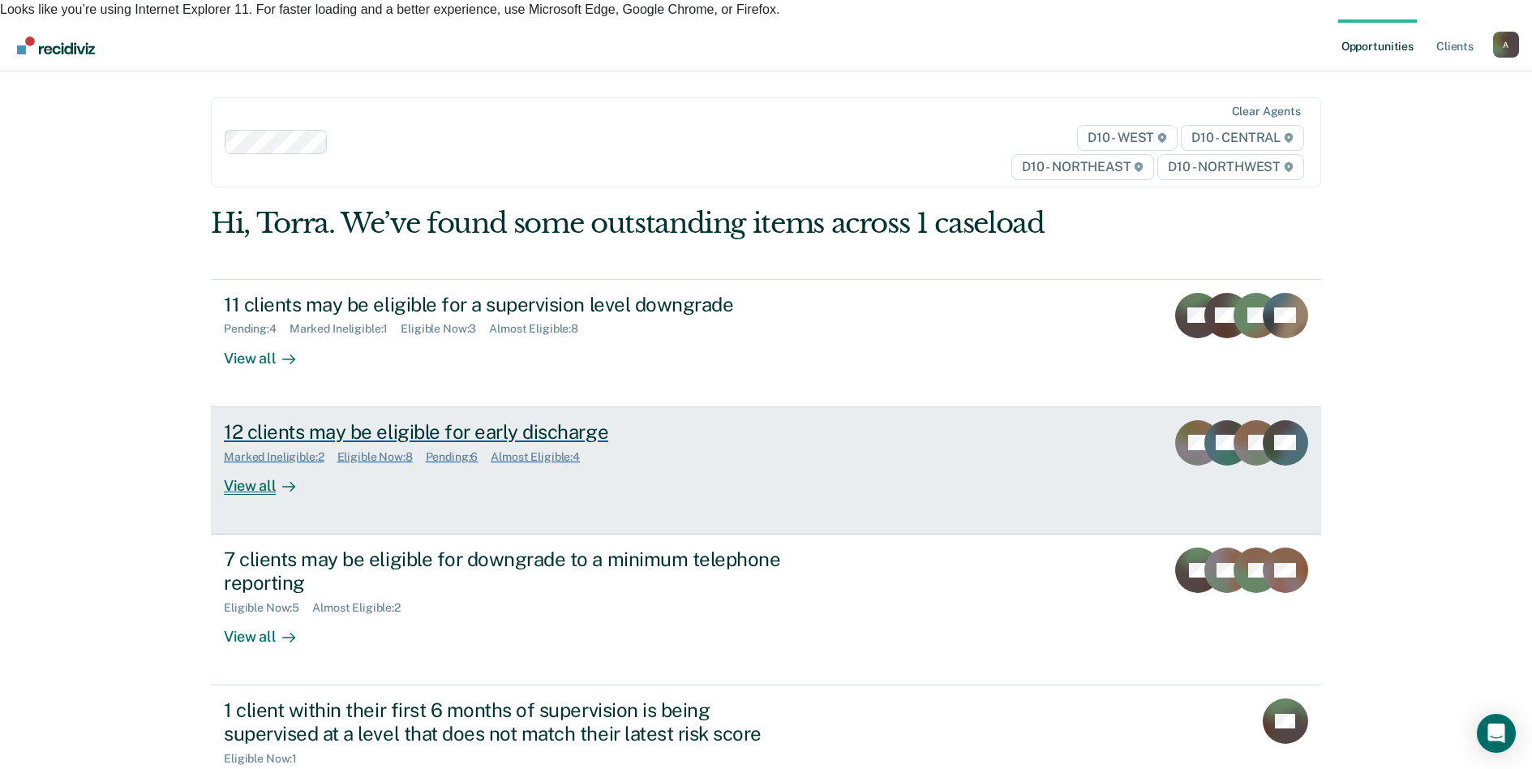
click at [247, 466] on div "View all" at bounding box center [269, 479] width 91 height 32
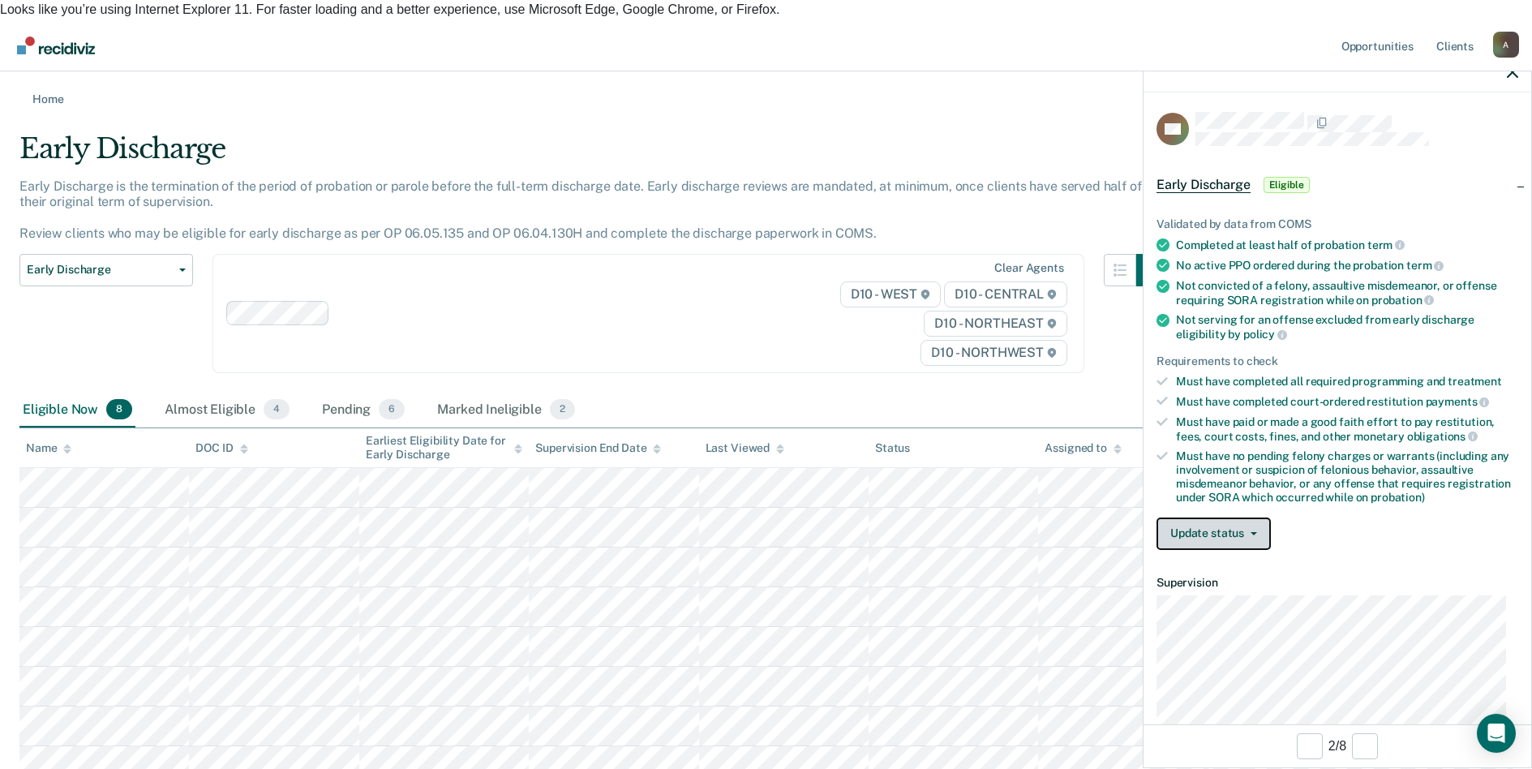
click at [1259, 525] on button "Update status" at bounding box center [1213, 533] width 114 height 32
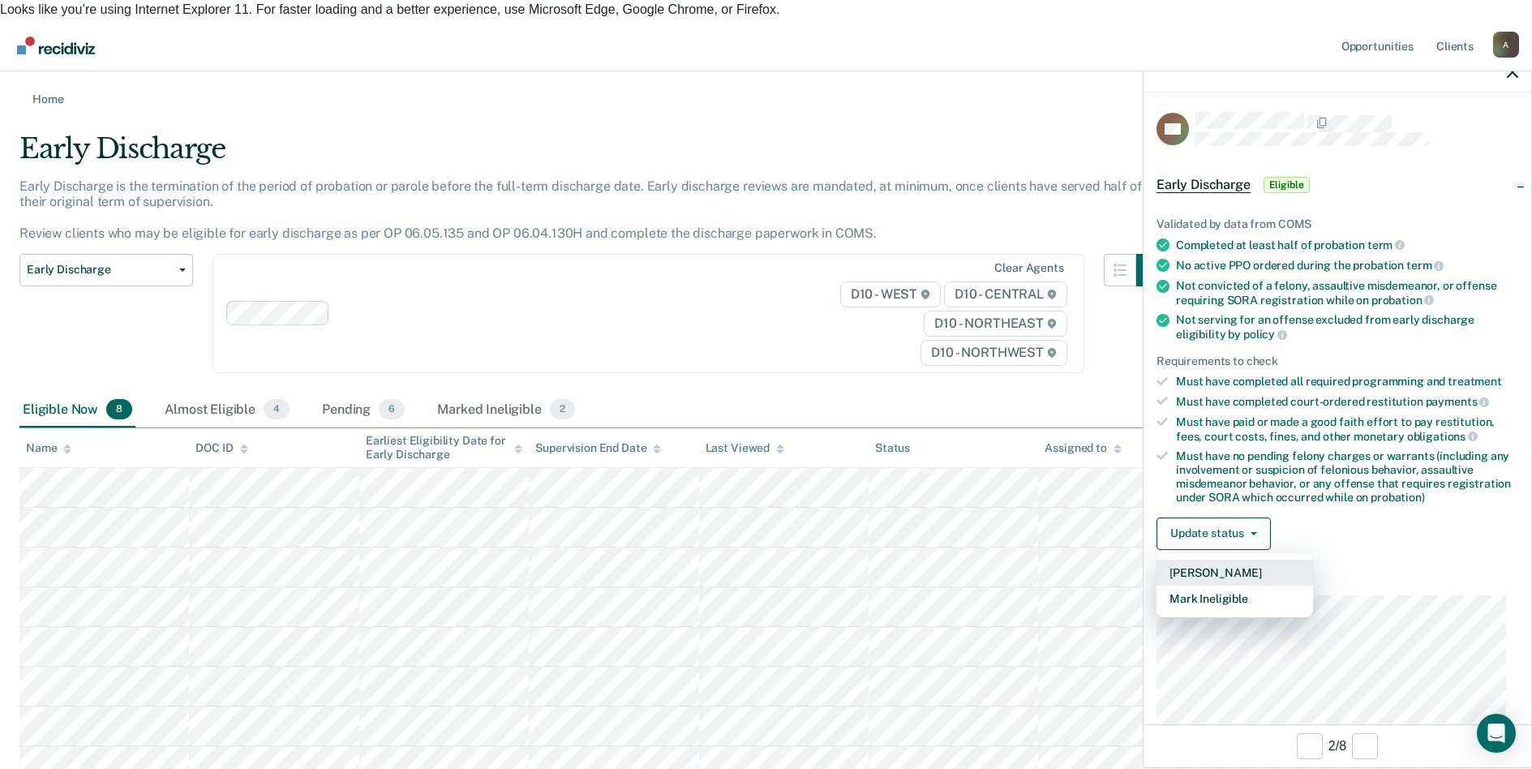
click at [1220, 569] on button "[PERSON_NAME]" at bounding box center [1234, 573] width 157 height 26
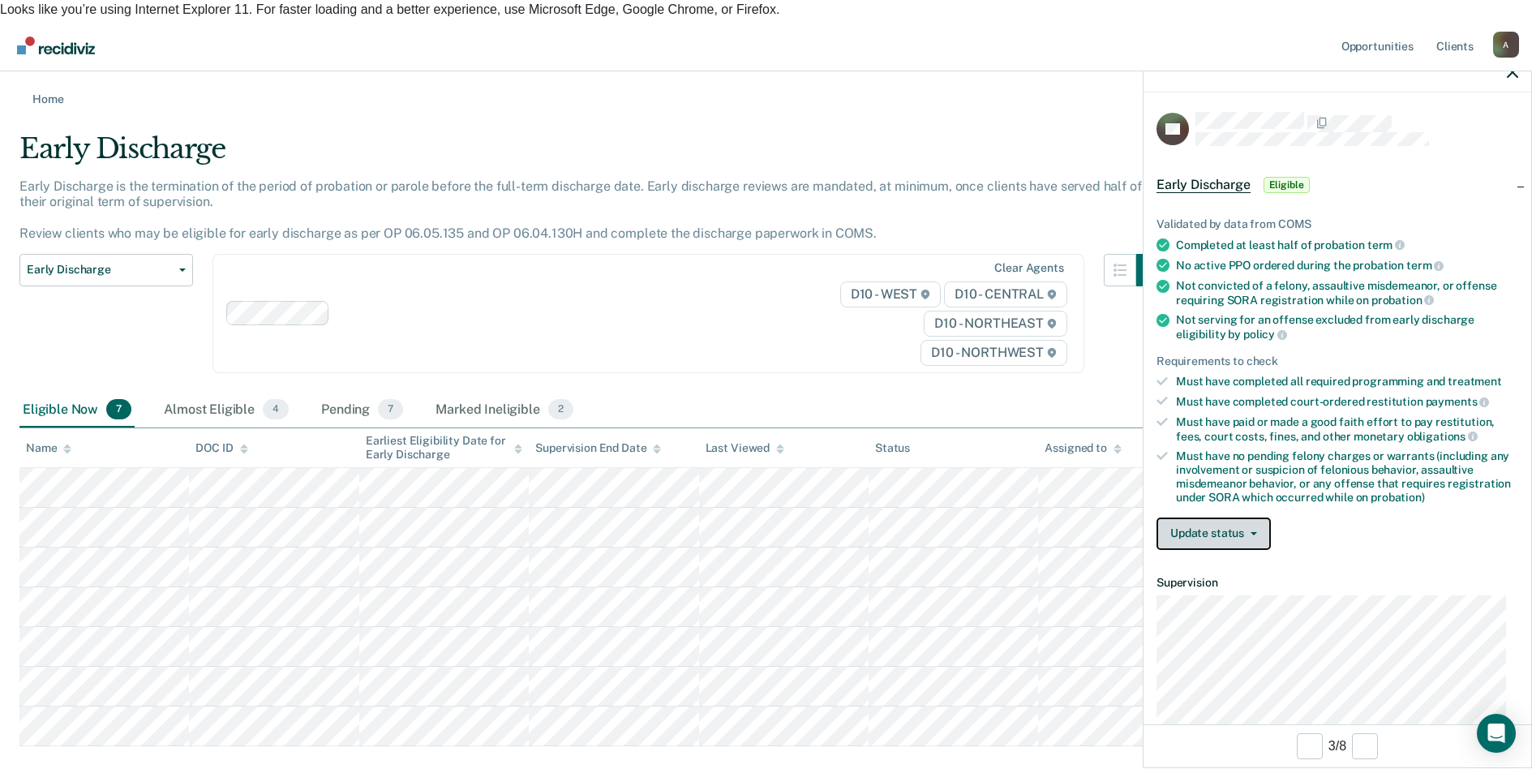
click at [1257, 526] on button "Update status" at bounding box center [1213, 533] width 114 height 32
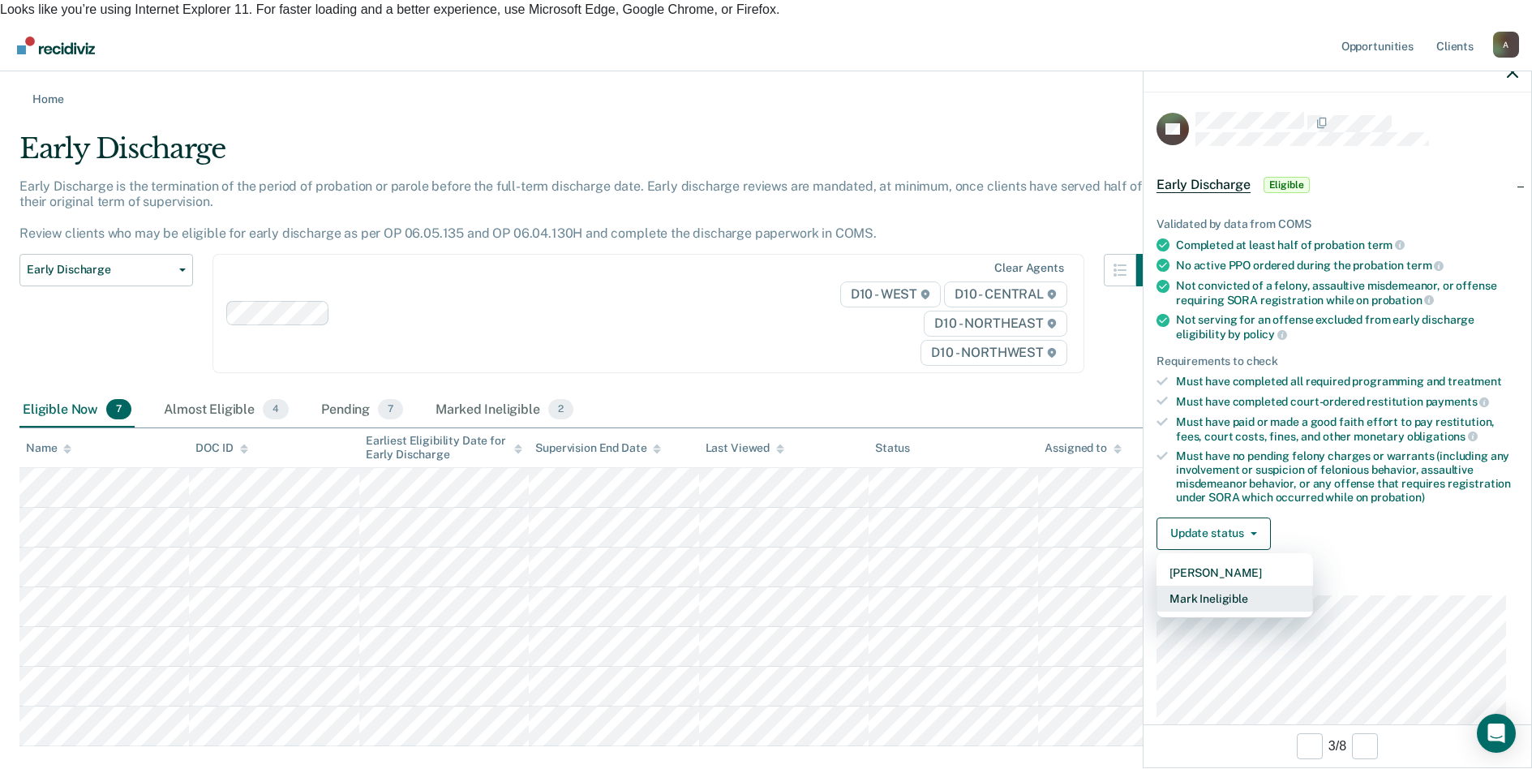
click at [1242, 603] on button "Mark Ineligible" at bounding box center [1234, 599] width 157 height 26
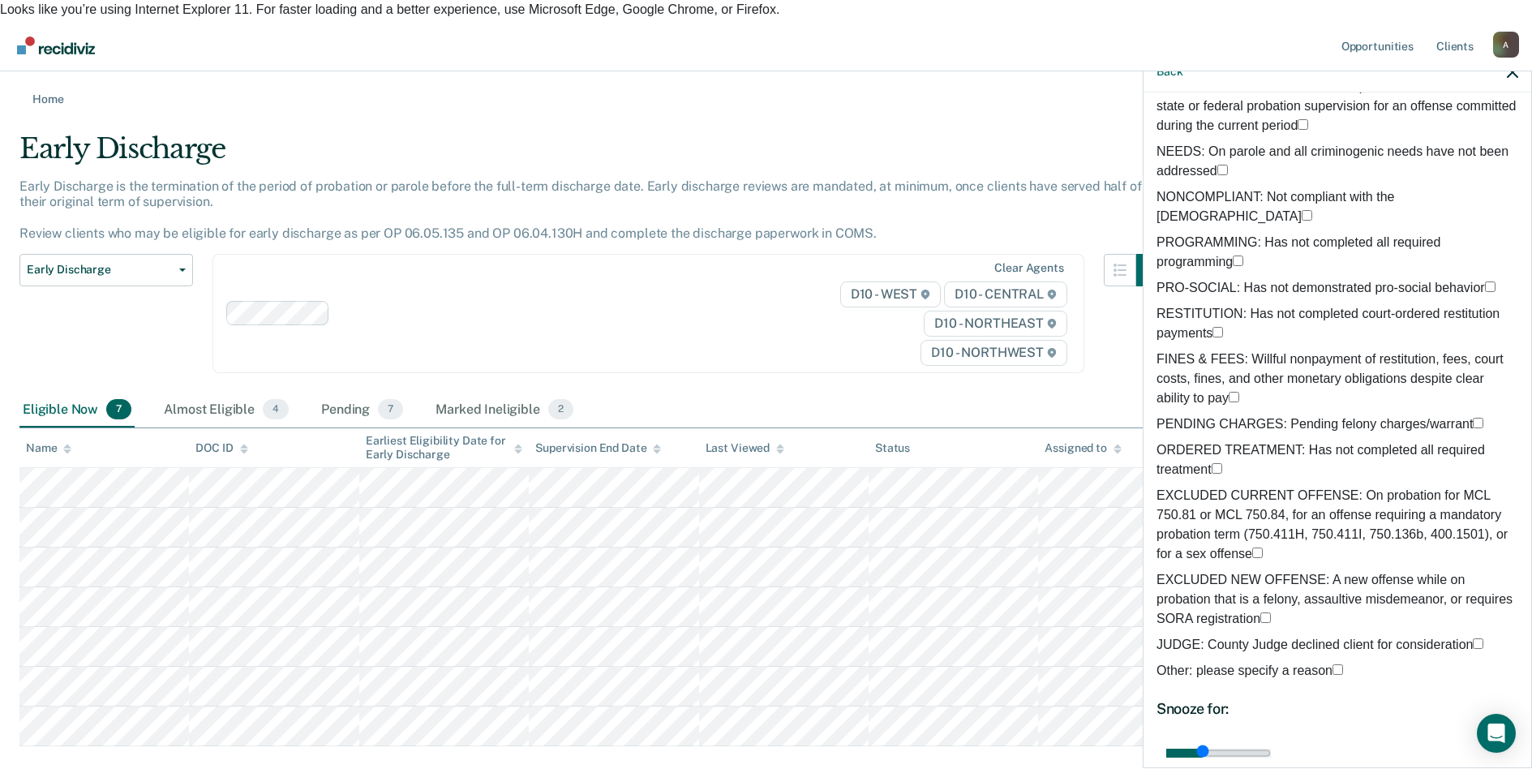
scroll to position [246, 0]
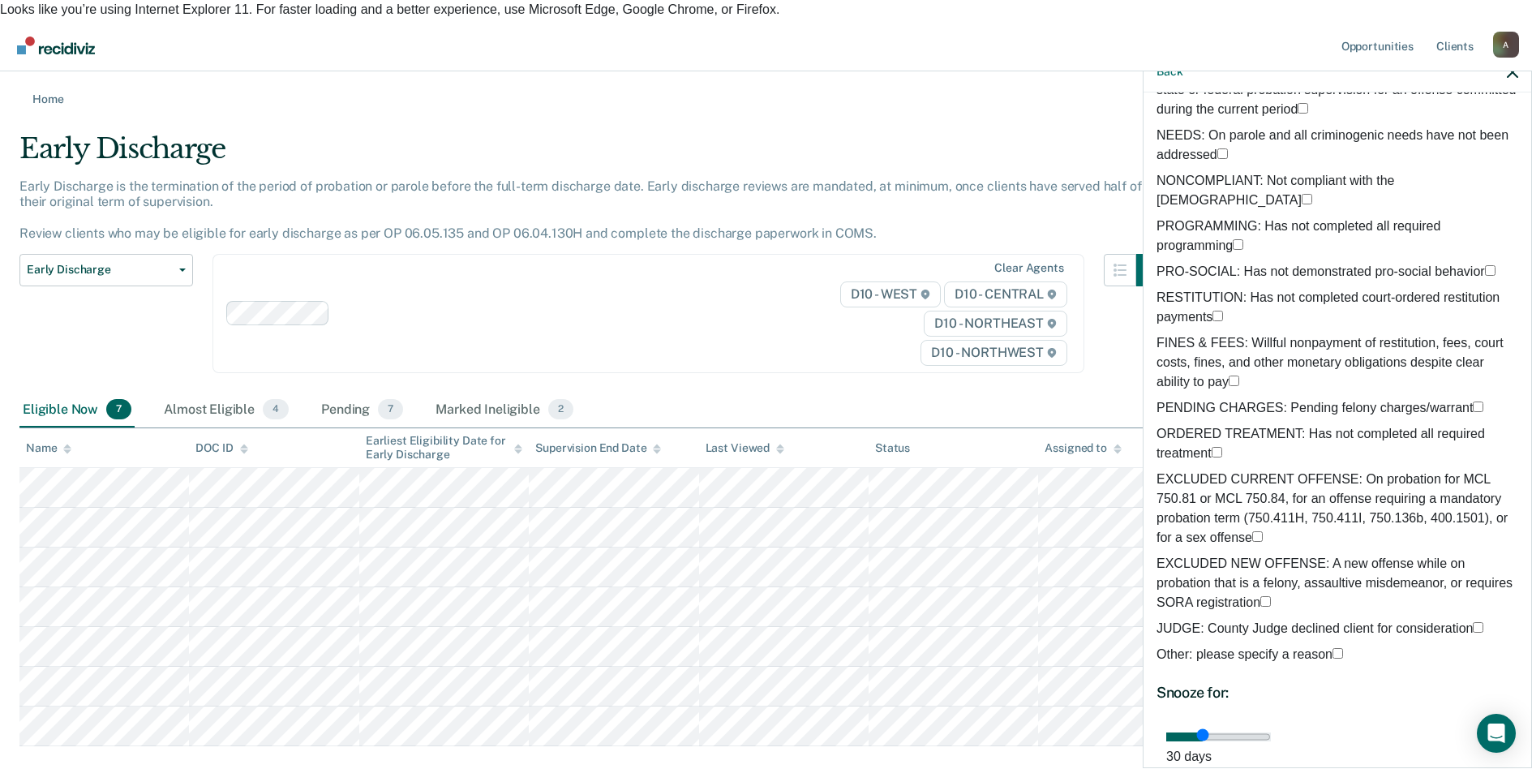
click at [1343, 647] on span at bounding box center [1343, 654] width 0 height 14
click at [1332, 648] on input "Other: please specify a reason" at bounding box center [1337, 653] width 11 height 11
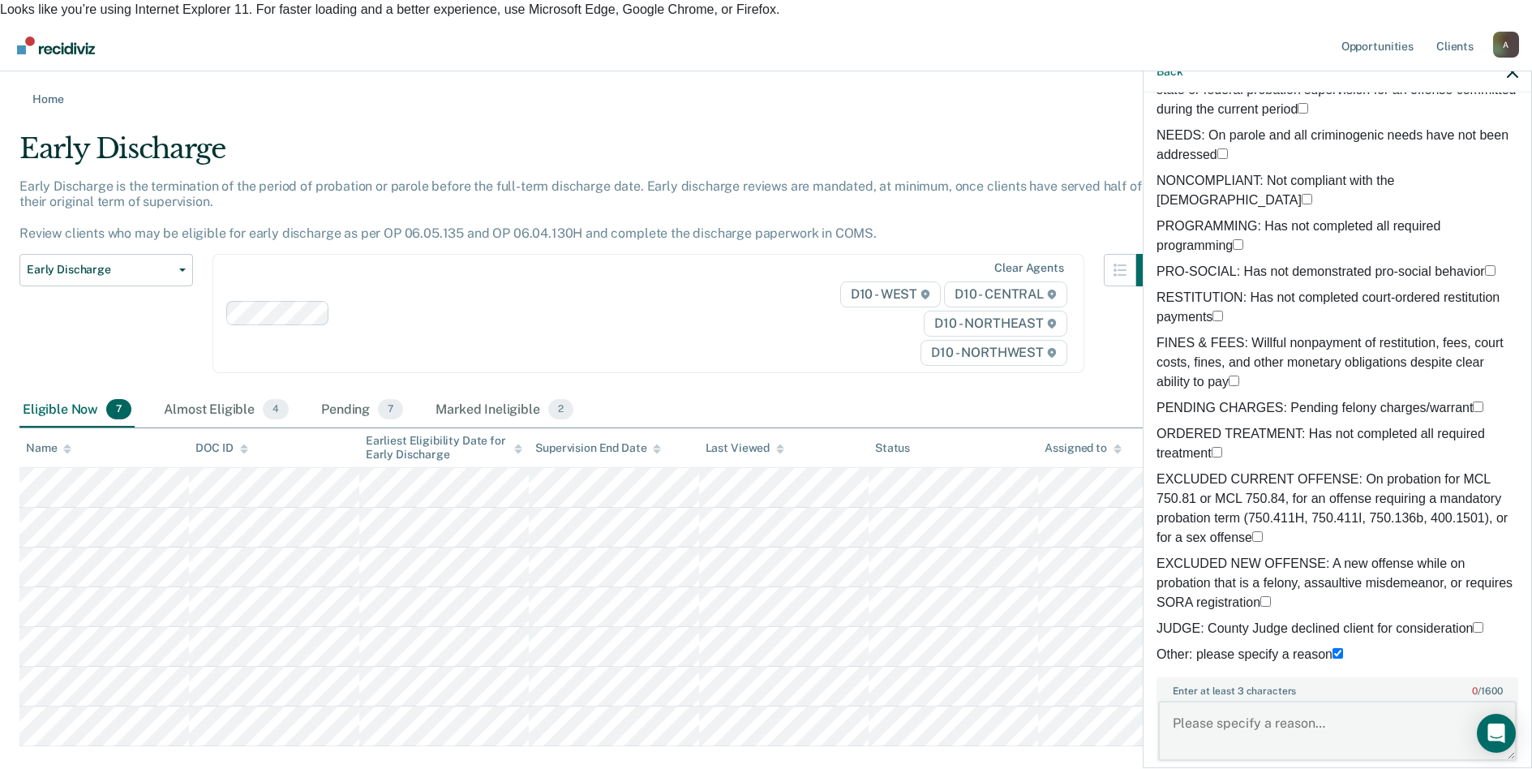
click at [1238, 713] on textarea "Enter at least 3 characters 0 / 1600" at bounding box center [1337, 731] width 358 height 60
type textarea "upcoming show cause hearing"
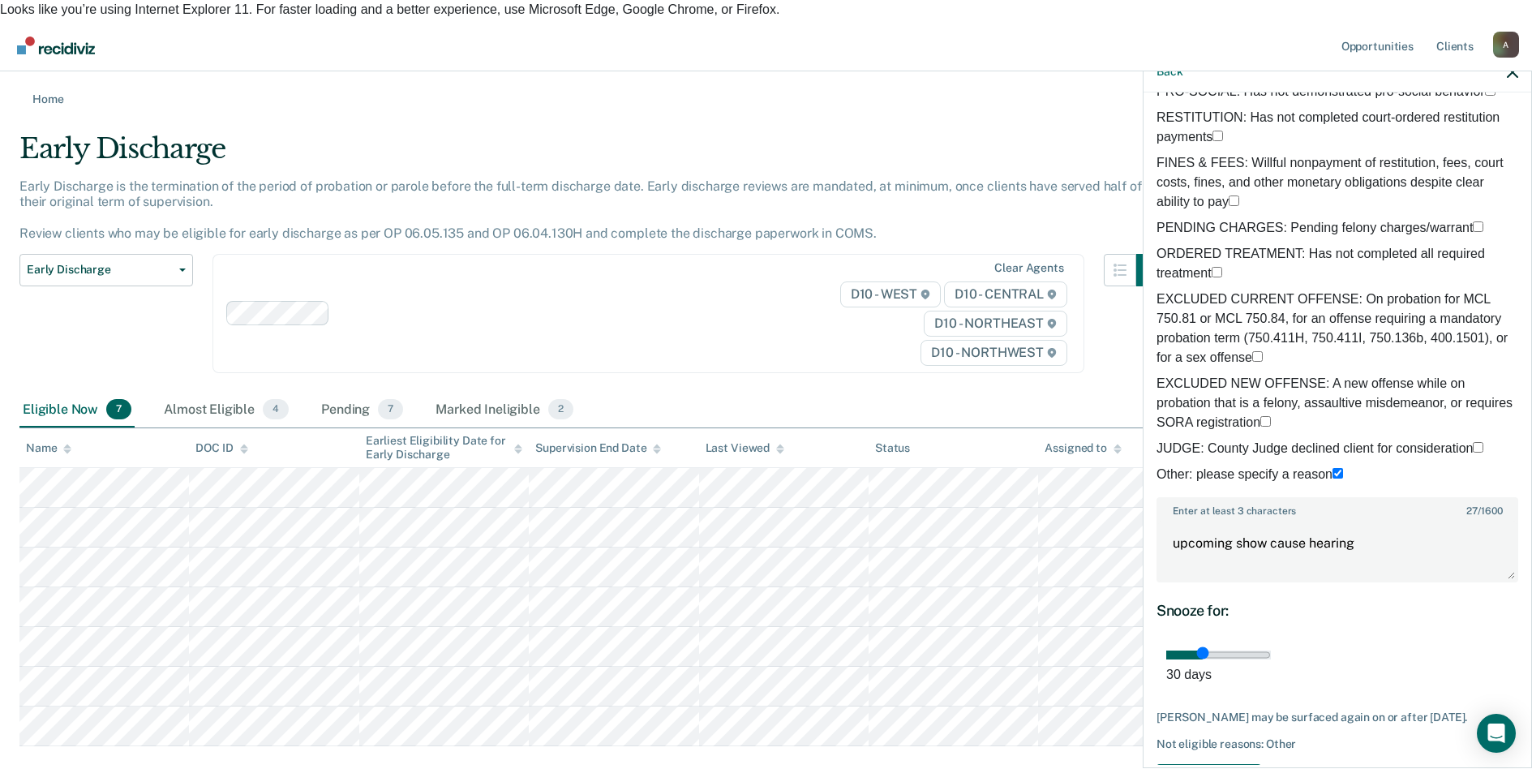
scroll to position [415, 0]
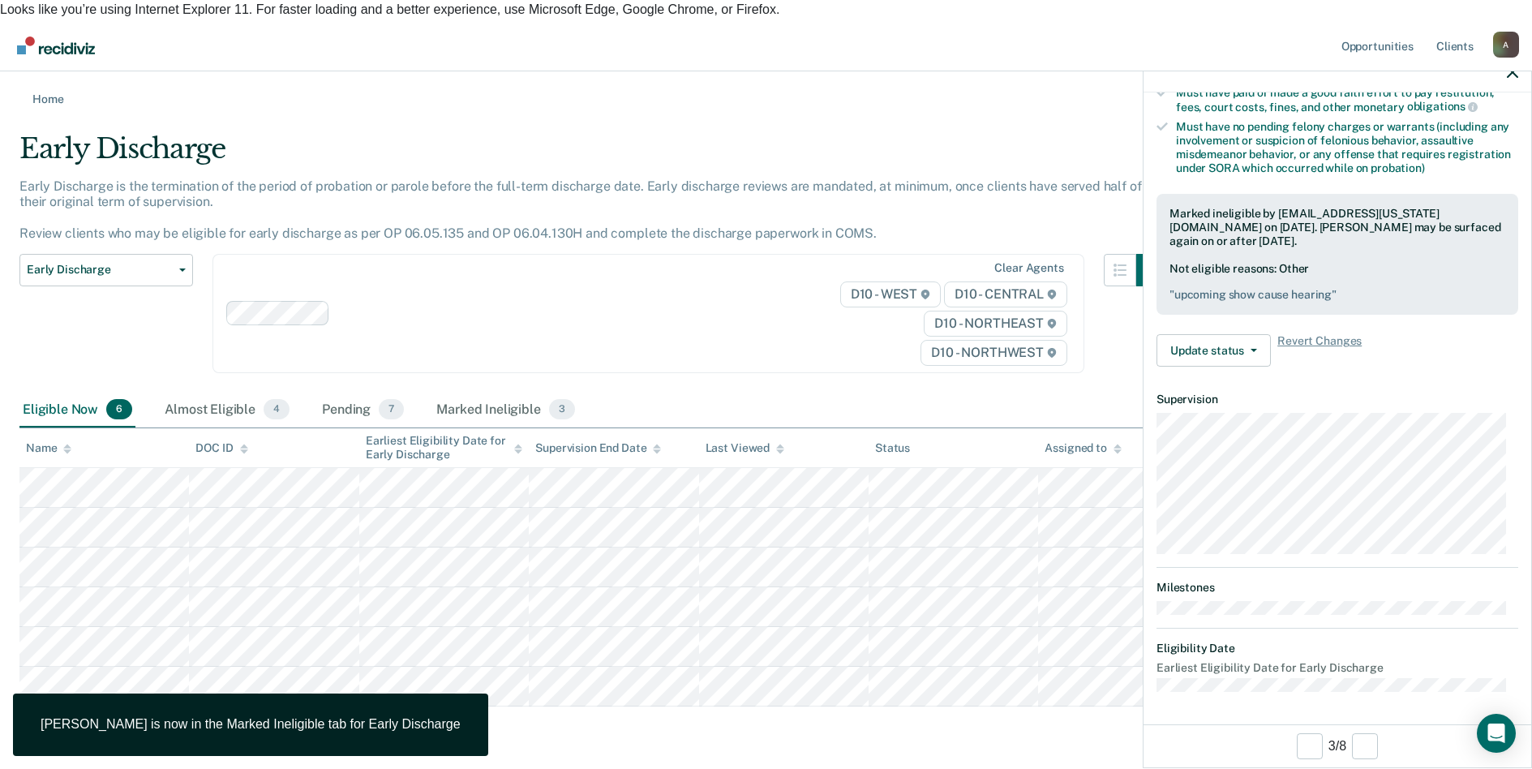
scroll to position [328, 0]
click at [787, 333] on div "Clear agents D10 - WEST D10 - CENTRAL D10 - NORTHEAST D10 - NORTHWEST" at bounding box center [648, 313] width 872 height 119
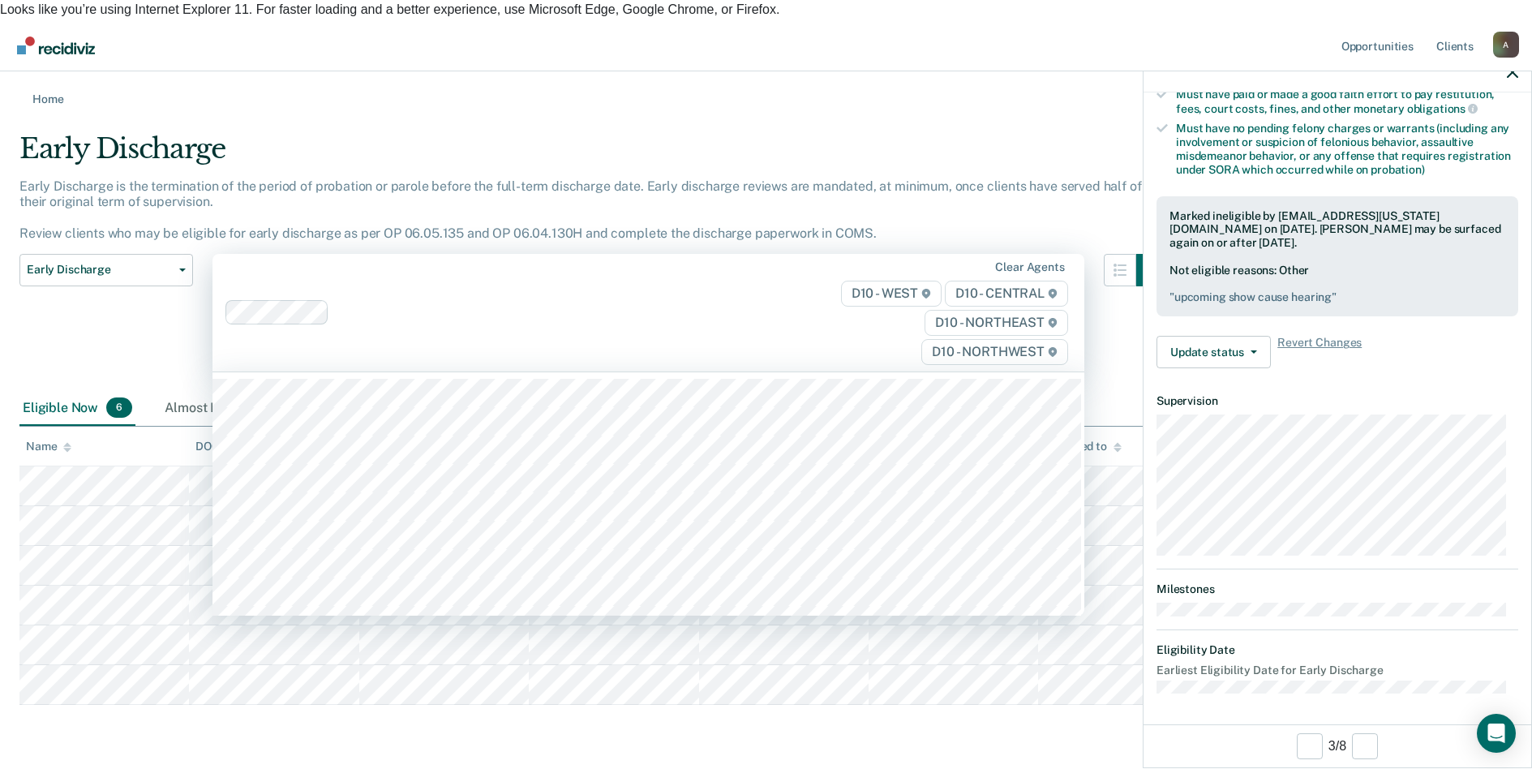
click at [101, 348] on div "Early Discharge Classification Review Early Discharge Minimum Telephone Reporti…" at bounding box center [106, 322] width 174 height 137
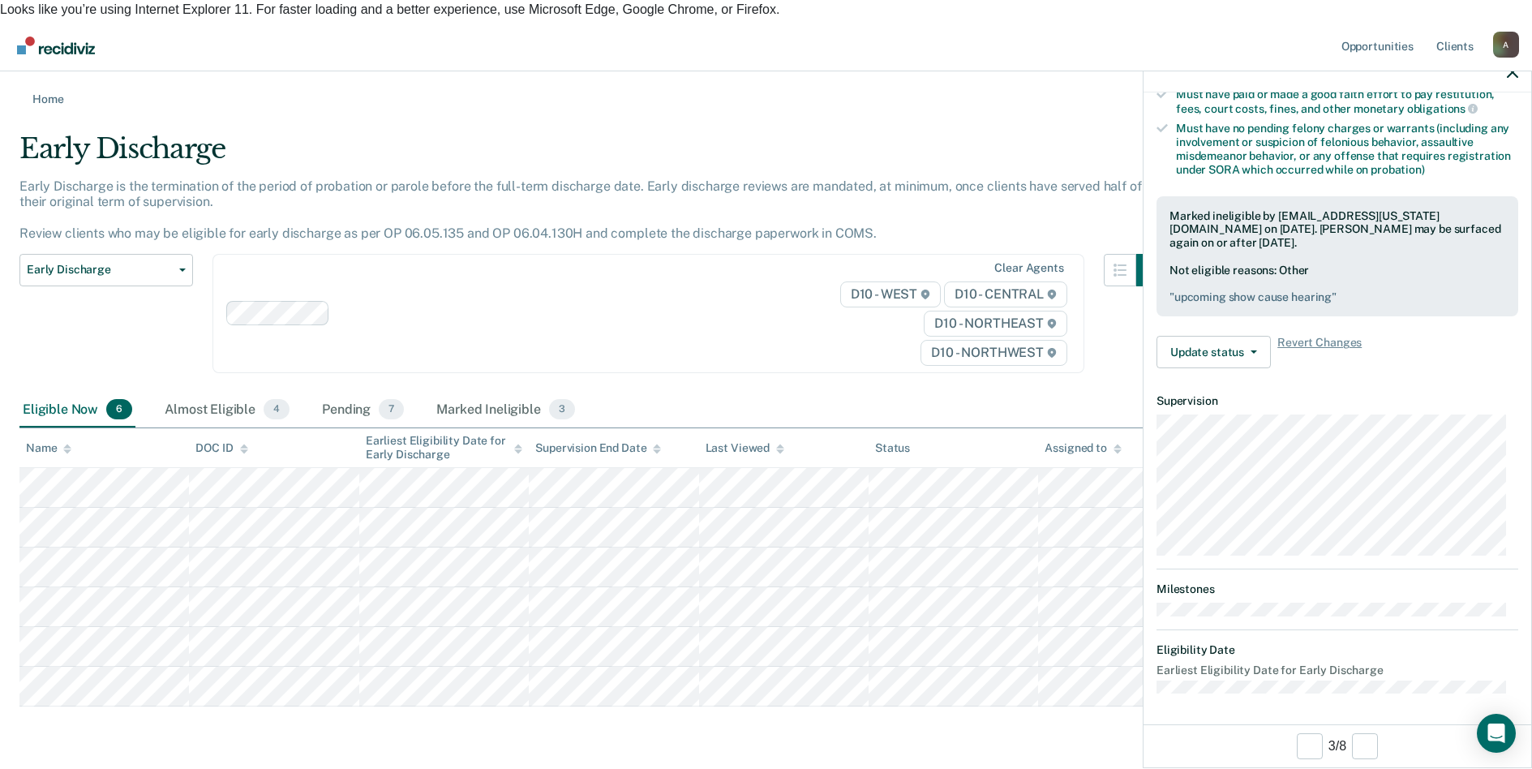
scroll to position [182, 0]
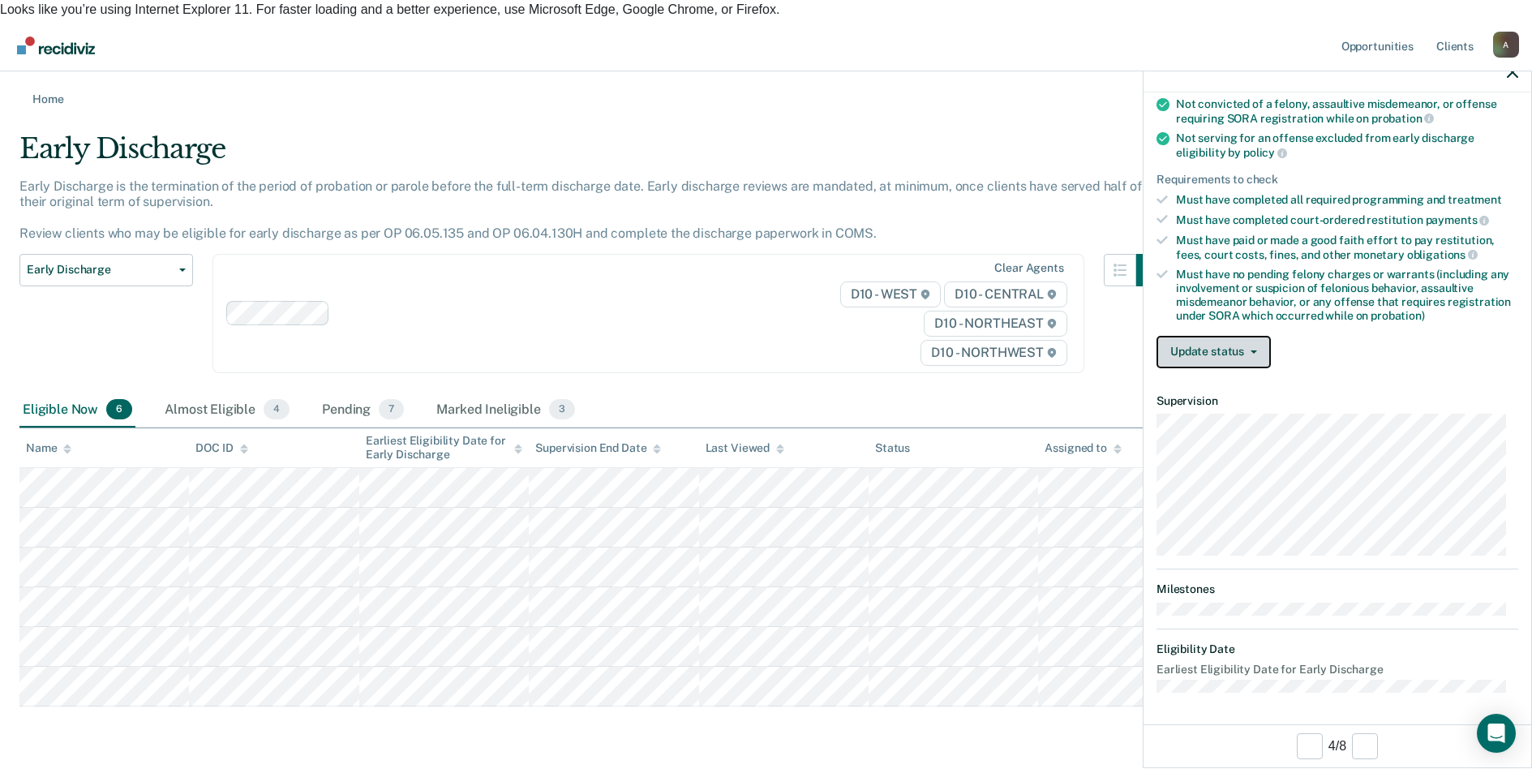
click at [1251, 346] on button "Update status" at bounding box center [1213, 352] width 114 height 32
click at [1242, 414] on button "Mark Ineligible" at bounding box center [1234, 417] width 157 height 26
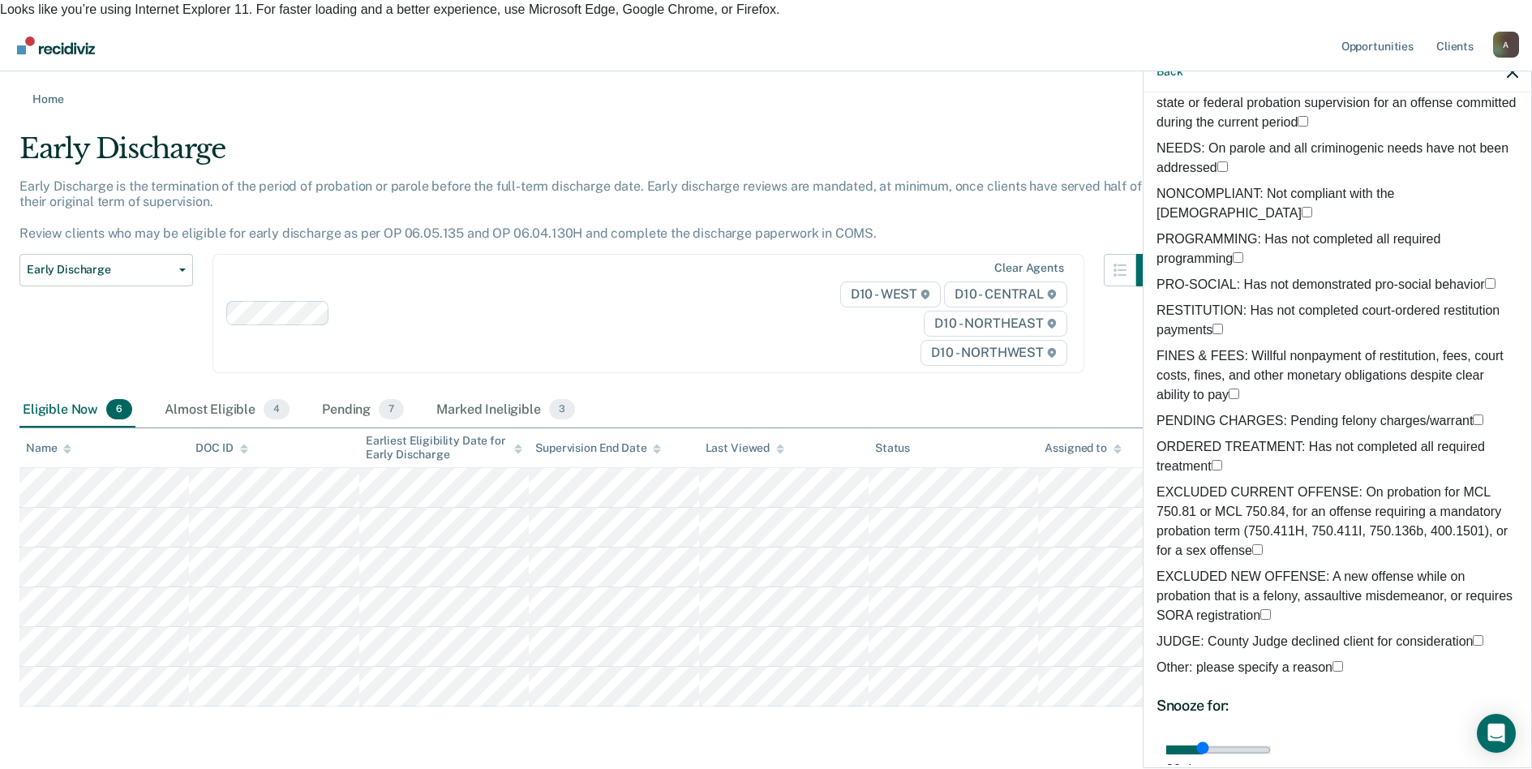
scroll to position [379, 0]
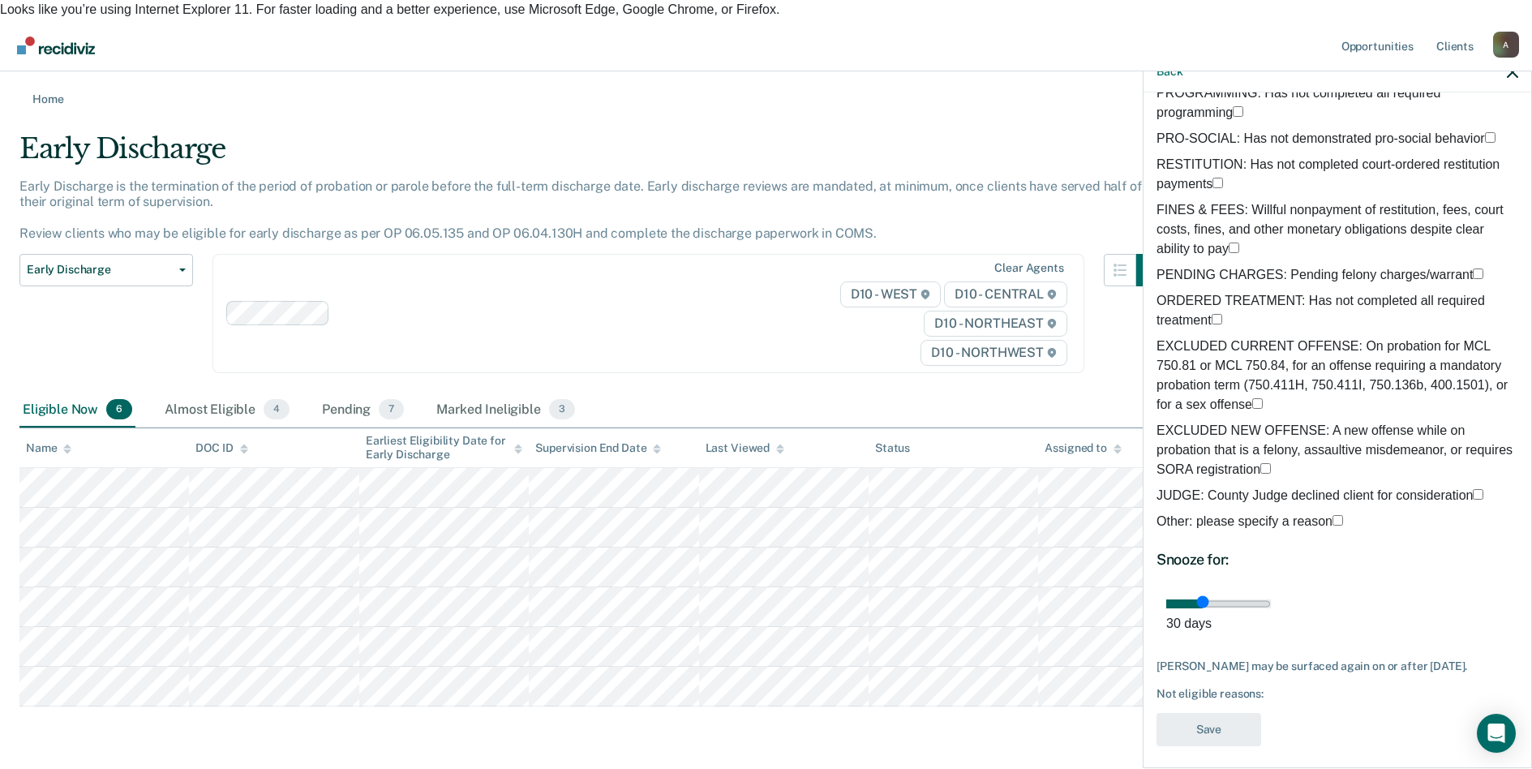
click at [1343, 514] on span at bounding box center [1343, 521] width 0 height 14
click at [1332, 515] on input "Other: please specify a reason" at bounding box center [1337, 520] width 11 height 11
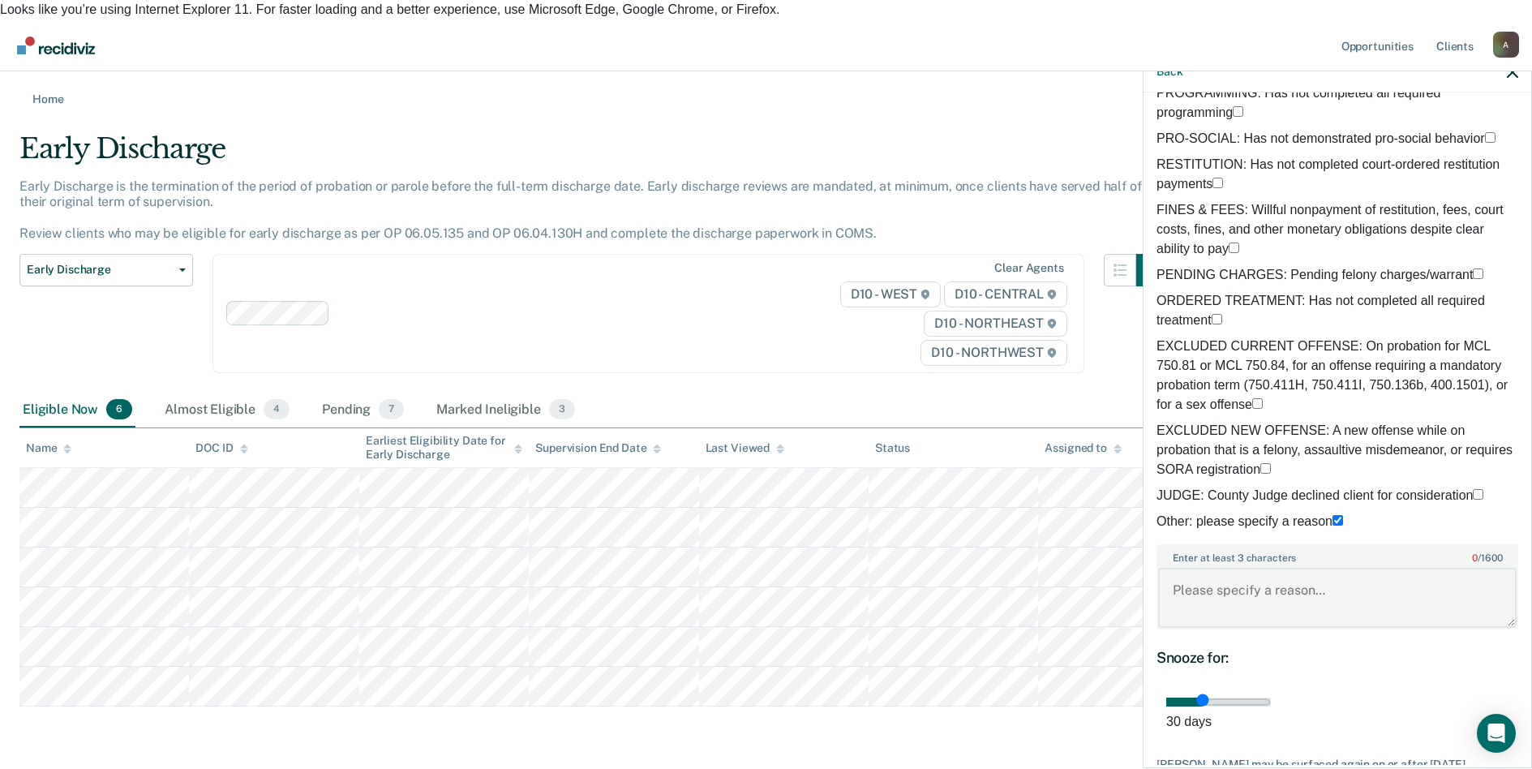
click at [1234, 572] on textarea "Enter at least 3 characters 0 / 1600" at bounding box center [1337, 598] width 358 height 60
click at [1315, 593] on textarea "judge stated def must clear outstanding warrants prior to discharge" at bounding box center [1337, 598] width 358 height 60
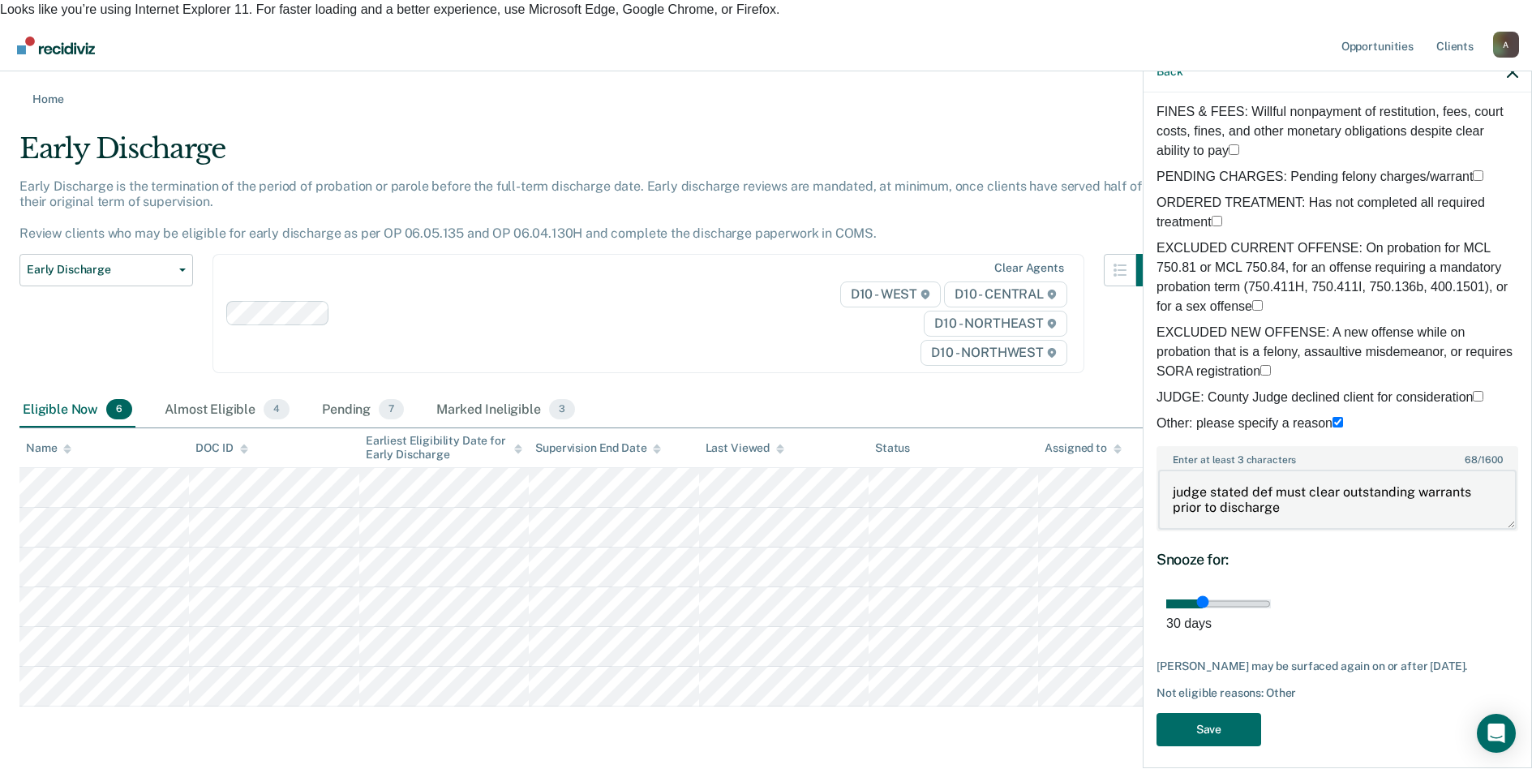
click at [1285, 488] on textarea "judge stated def must clear outstanding warrants prior to discharge" at bounding box center [1337, 500] width 358 height 60
type textarea "judge stated def must clear outstanding warrants prior to discharge; as of this…"
click at [1221, 713] on button "Save" at bounding box center [1208, 729] width 105 height 33
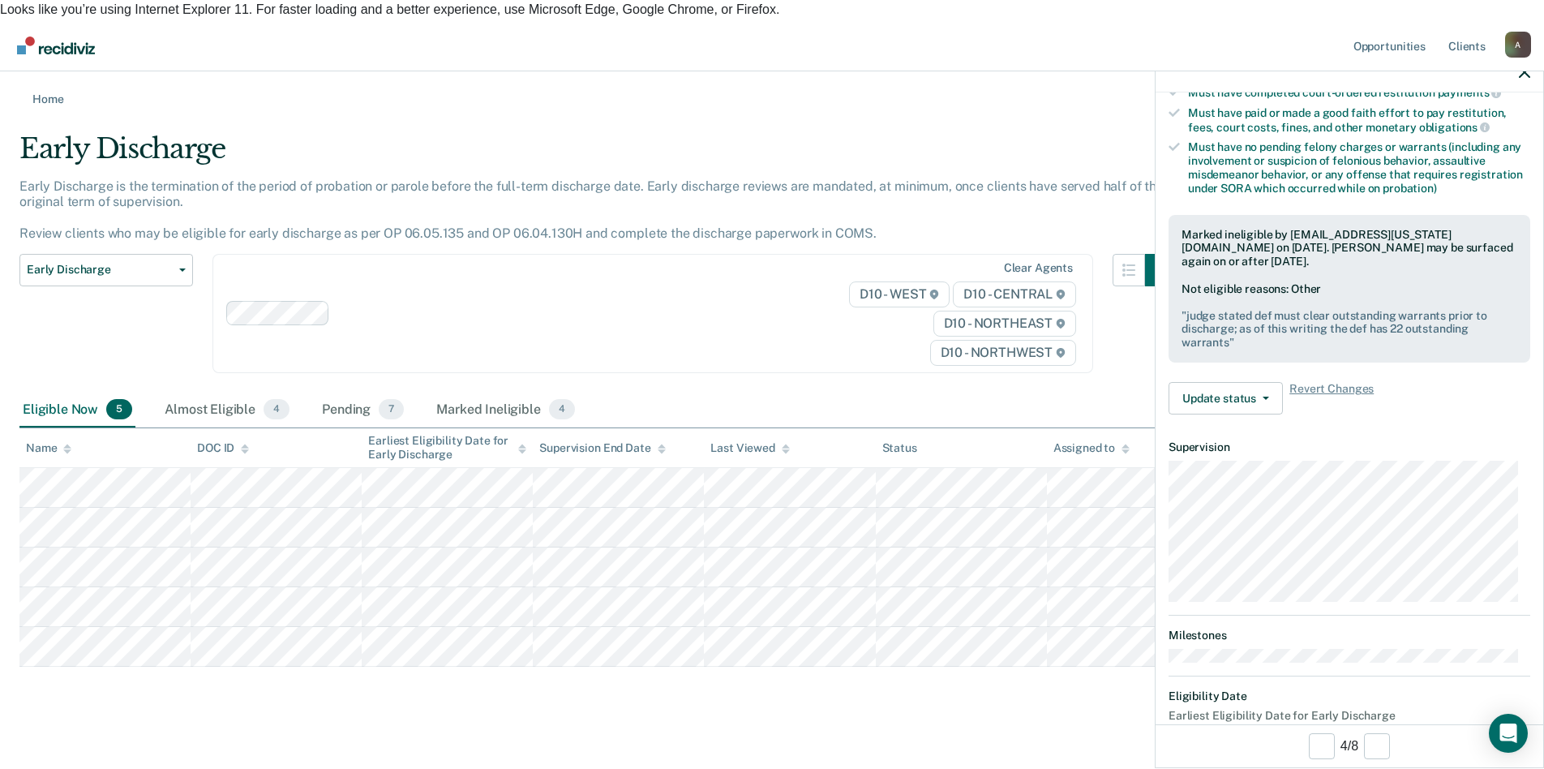
scroll to position [355, 0]
